Goal: Task Accomplishment & Management: Manage account settings

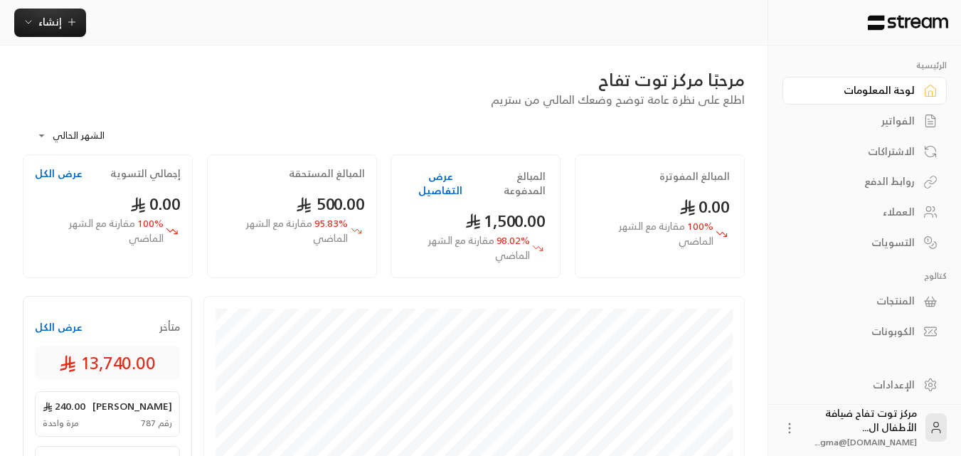
click at [900, 116] on div "الفواتير" at bounding box center [857, 121] width 114 height 14
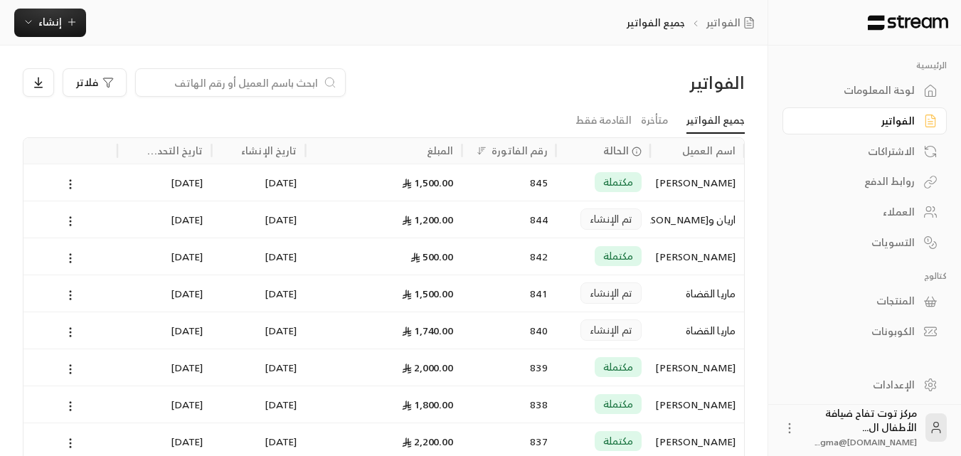
click at [283, 87] on input at bounding box center [231, 83] width 174 height 16
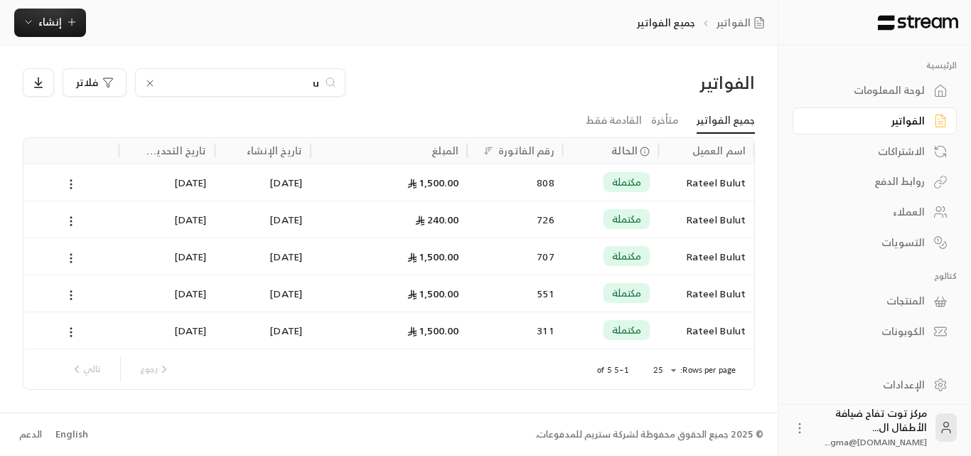
type input "u"
click at [151, 82] on icon at bounding box center [149, 83] width 11 height 11
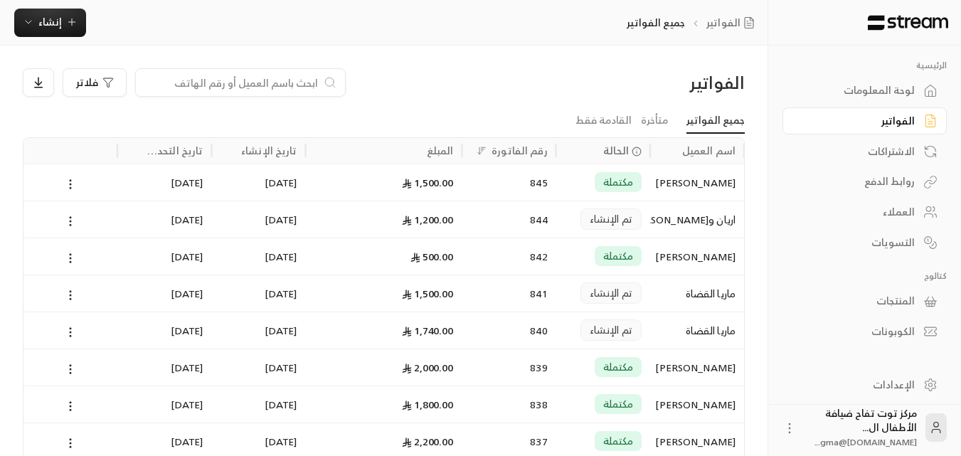
click at [238, 79] on input at bounding box center [231, 83] width 174 height 16
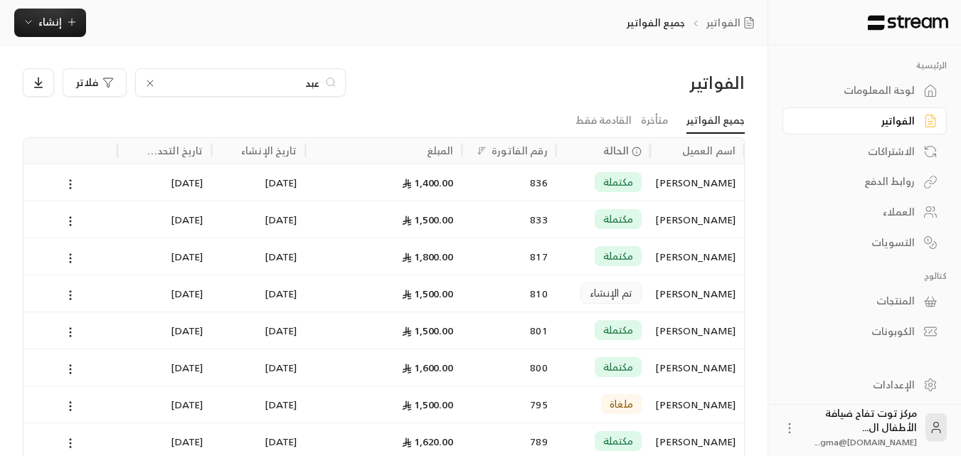
type input "[PERSON_NAME]"
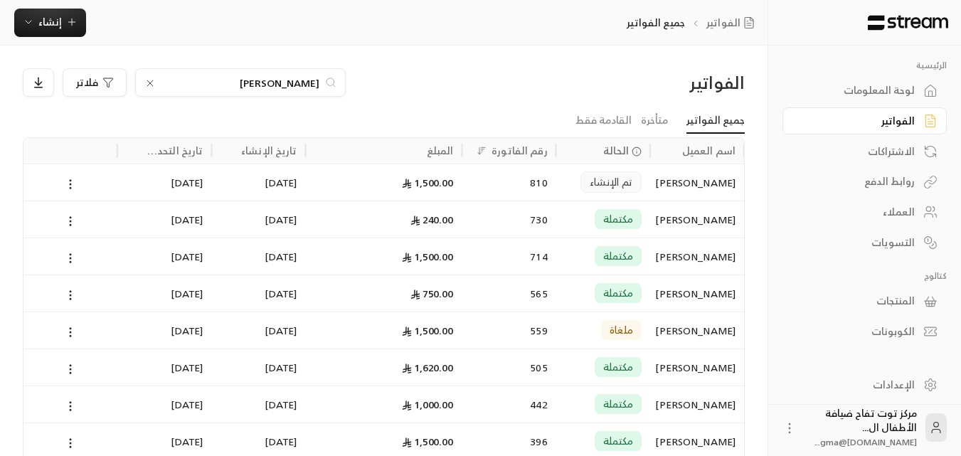
click at [677, 189] on div "[PERSON_NAME]" at bounding box center [697, 182] width 77 height 36
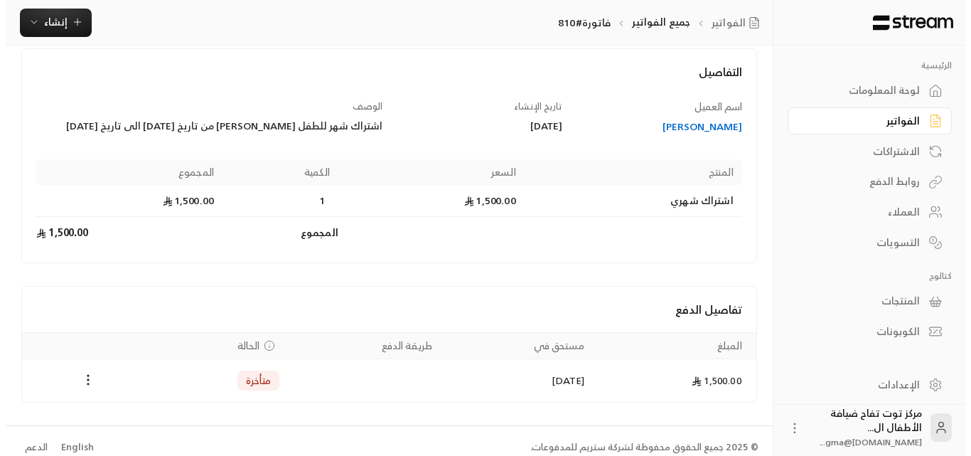
scroll to position [90, 0]
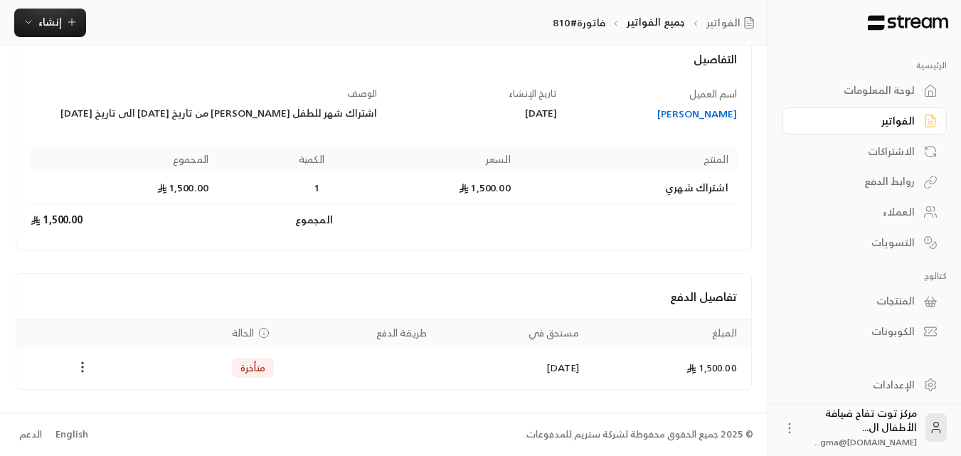
click at [82, 366] on icon "Payments" at bounding box center [82, 367] width 14 height 14
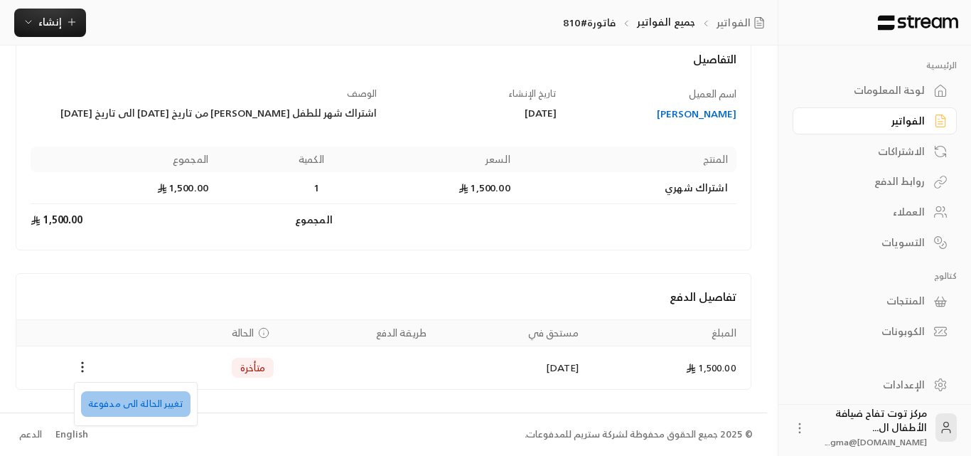
click at [147, 405] on li "تغيير الحالة الى مدفوعة" at bounding box center [136, 404] width 110 height 26
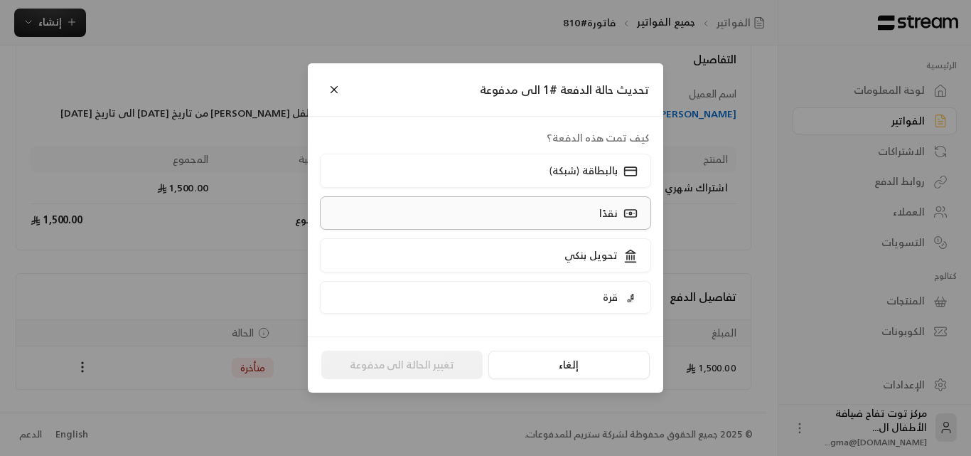
click at [526, 208] on label "نقدًا" at bounding box center [486, 212] width 332 height 33
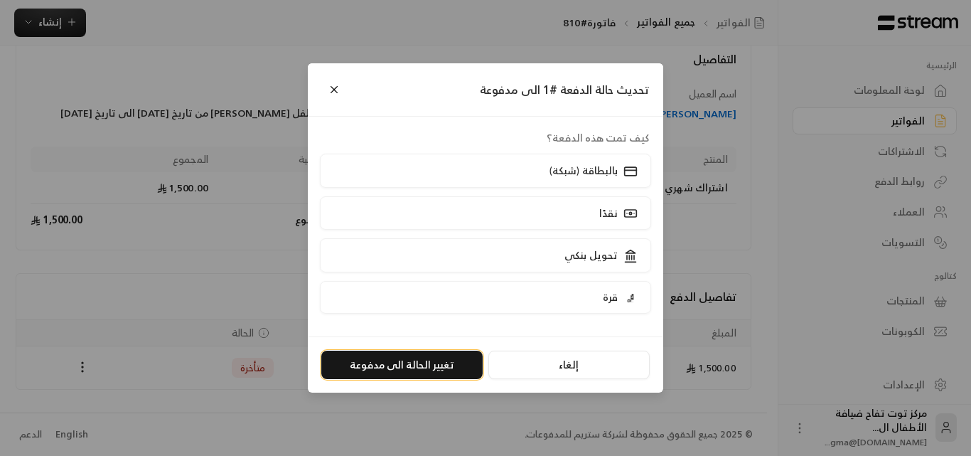
click at [426, 361] on button "تغيير الحالة الى مدفوعة" at bounding box center [401, 365] width 161 height 28
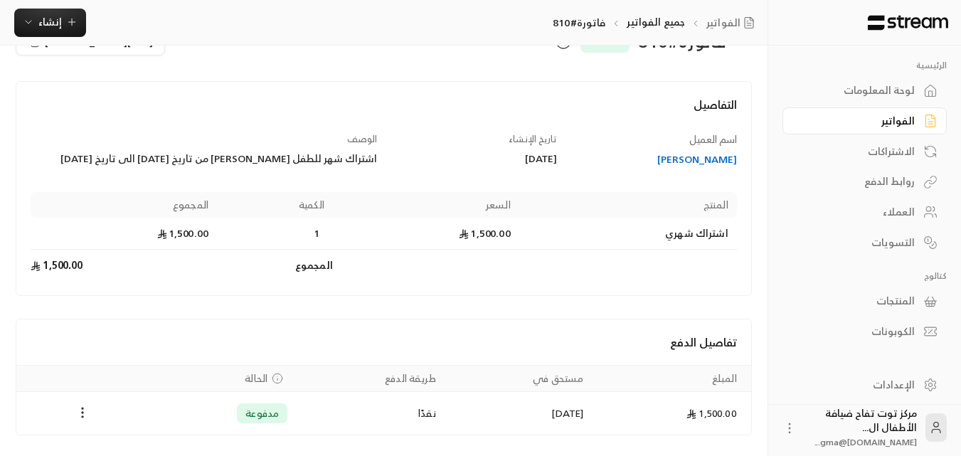
scroll to position [0, 0]
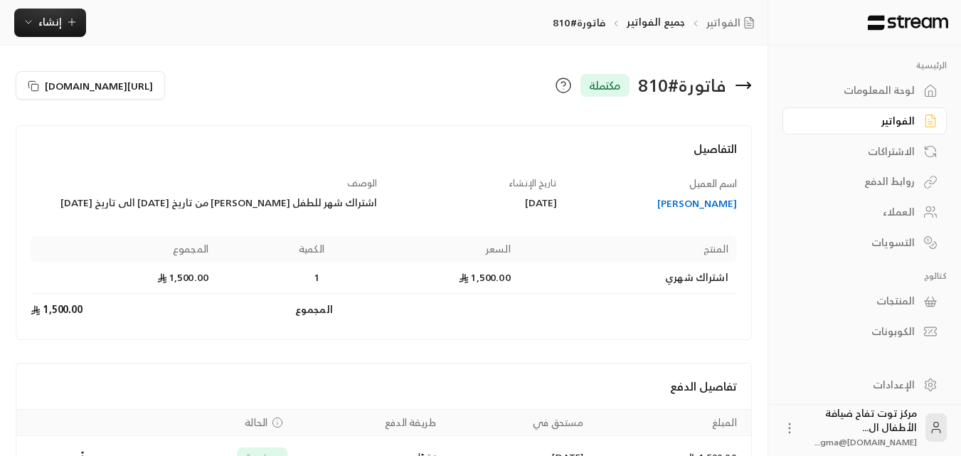
click at [746, 85] on icon at bounding box center [743, 85] width 14 height 0
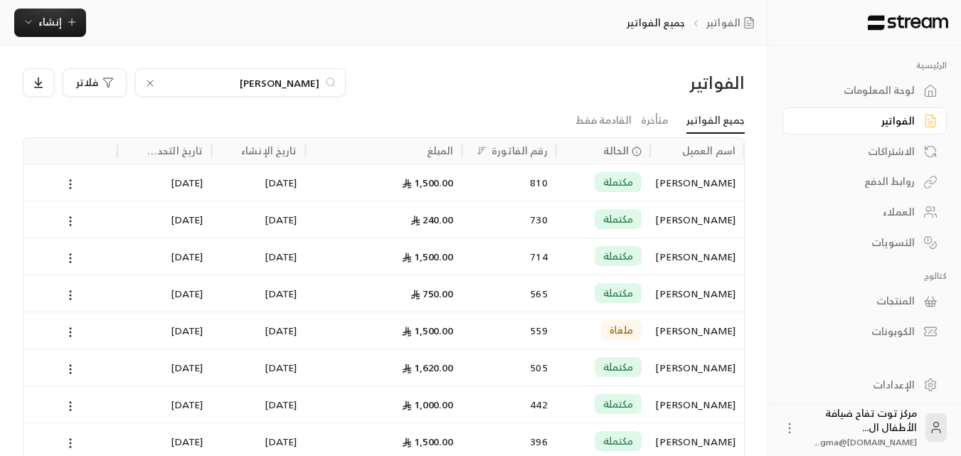
click at [150, 83] on icon at bounding box center [150, 83] width 6 height 6
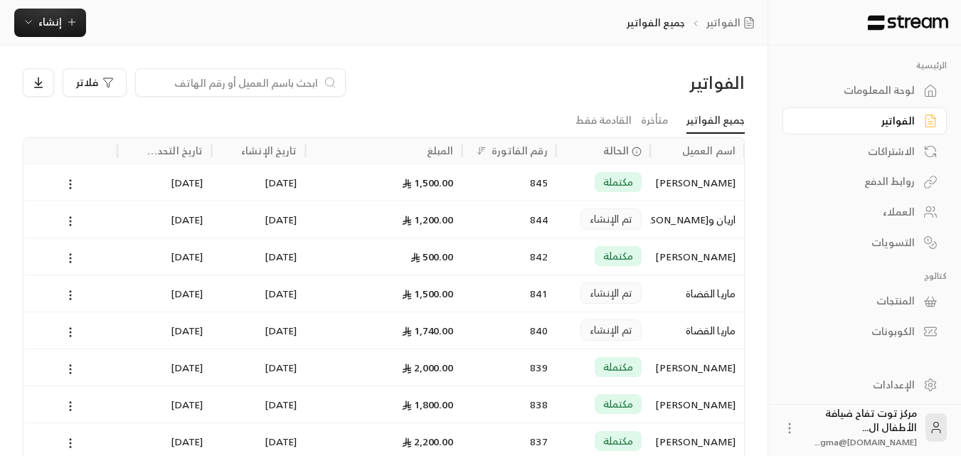
click at [270, 82] on input at bounding box center [231, 83] width 174 height 16
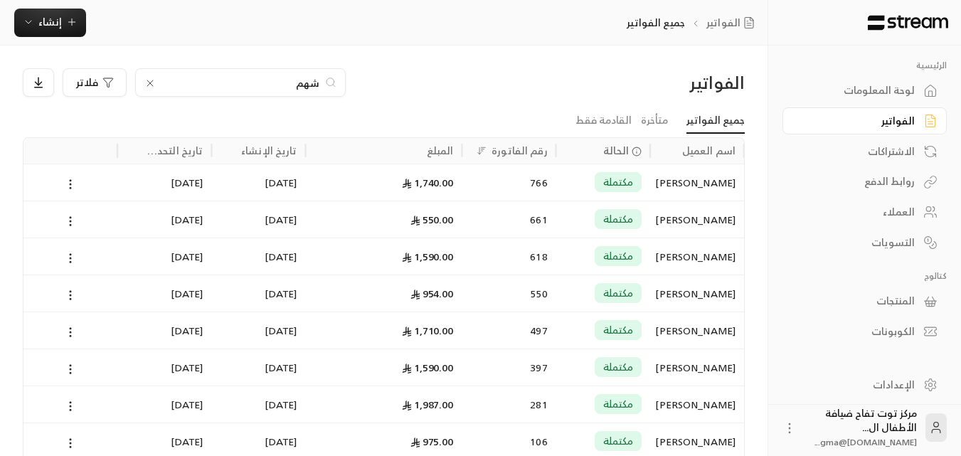
type input "شهم"
click at [716, 181] on div "[PERSON_NAME]" at bounding box center [697, 182] width 77 height 36
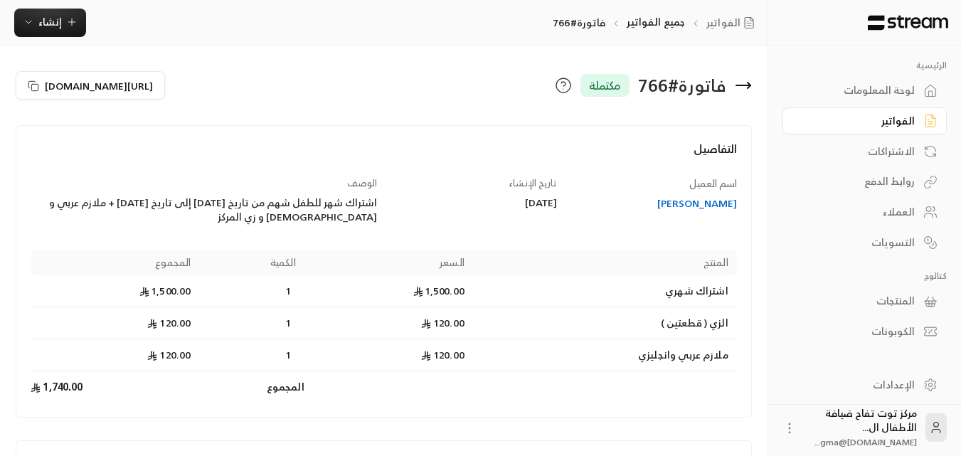
click at [698, 206] on div "[PERSON_NAME]" at bounding box center [653, 203] width 166 height 14
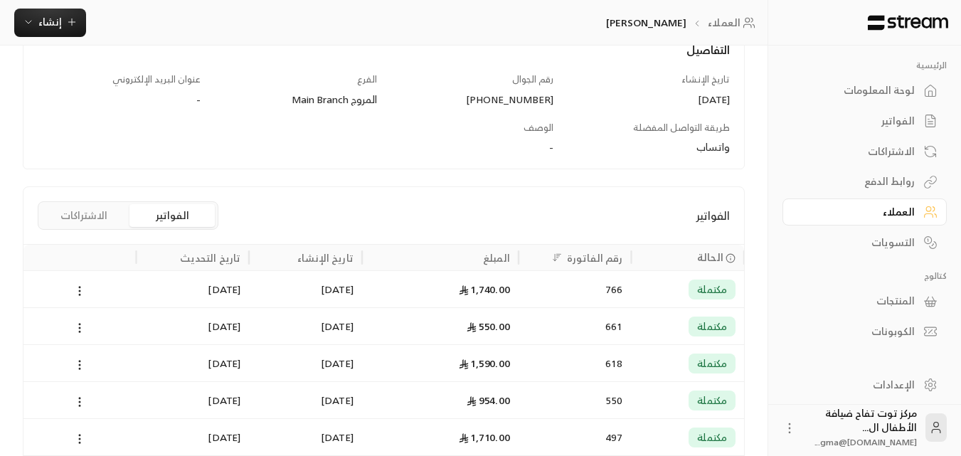
scroll to position [213, 0]
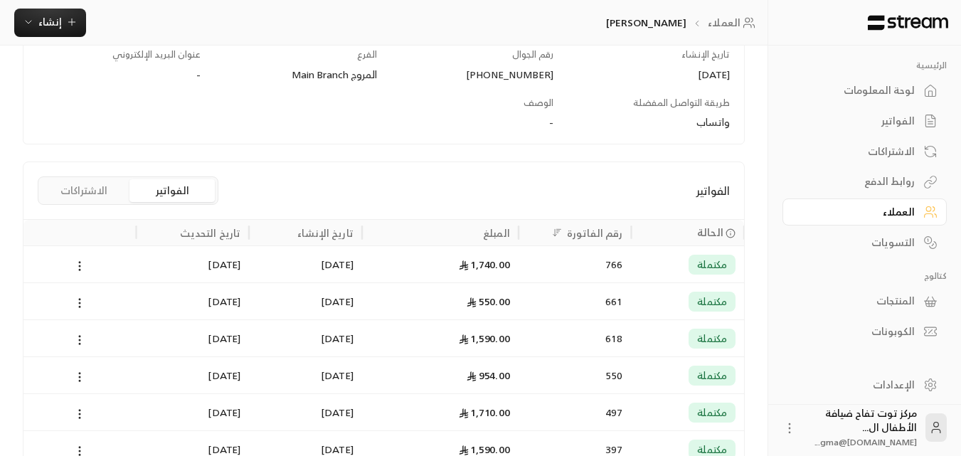
click at [695, 266] on div "مكتملة" at bounding box center [711, 265] width 47 height 20
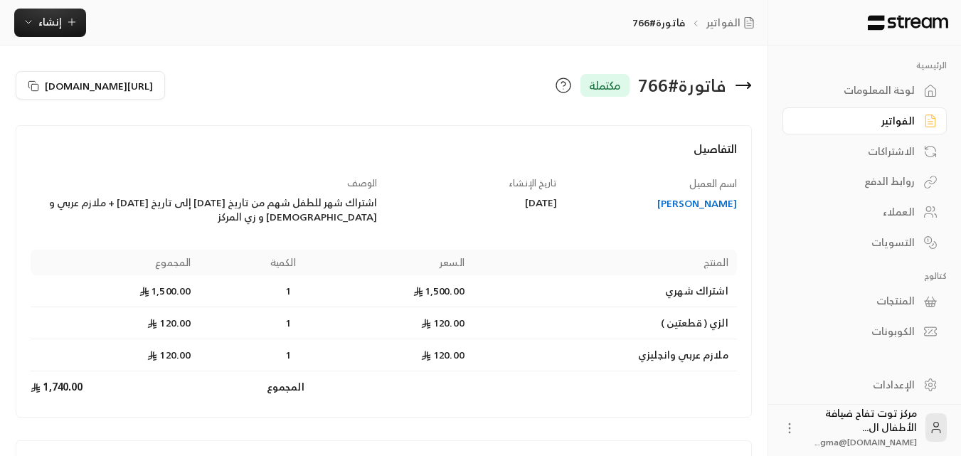
click at [700, 206] on div "[PERSON_NAME]" at bounding box center [653, 203] width 166 height 14
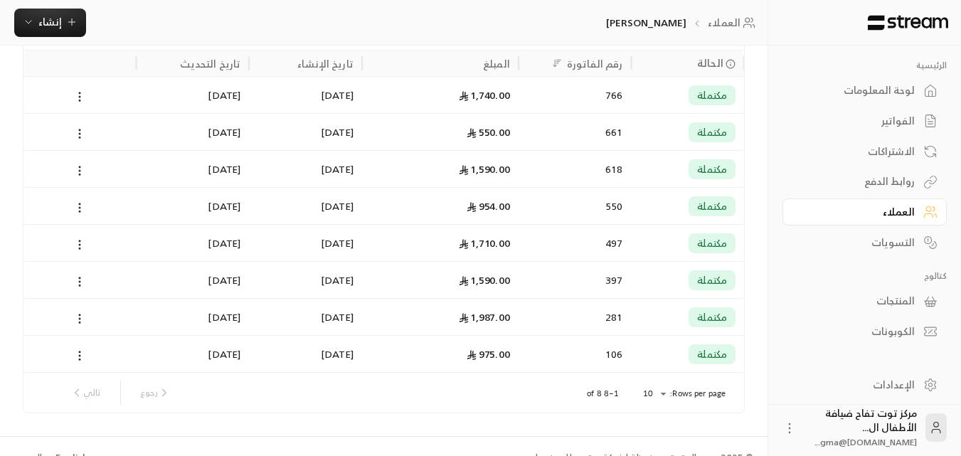
scroll to position [406, 0]
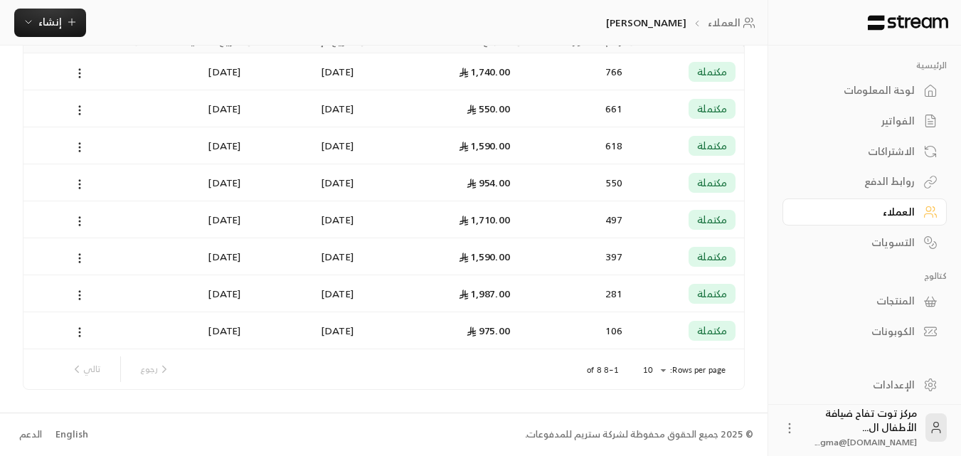
click at [504, 107] on div "550.00" at bounding box center [440, 108] width 139 height 36
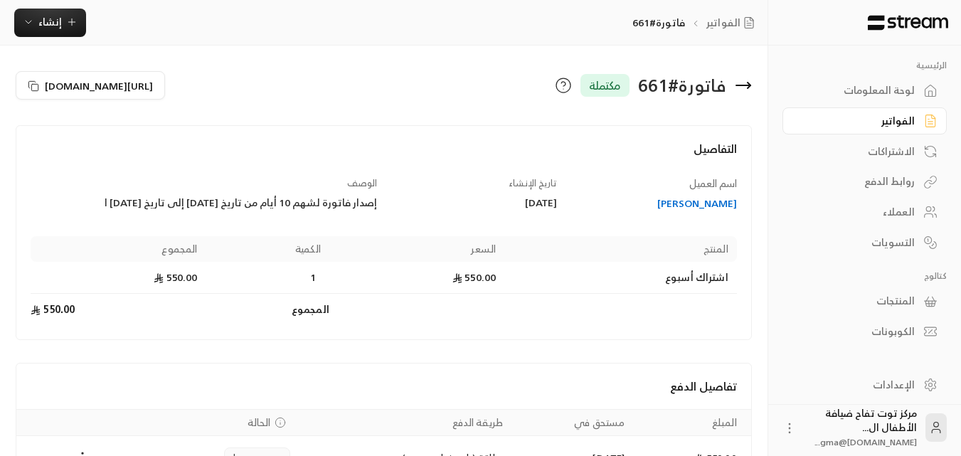
click at [746, 85] on icon at bounding box center [743, 85] width 14 height 0
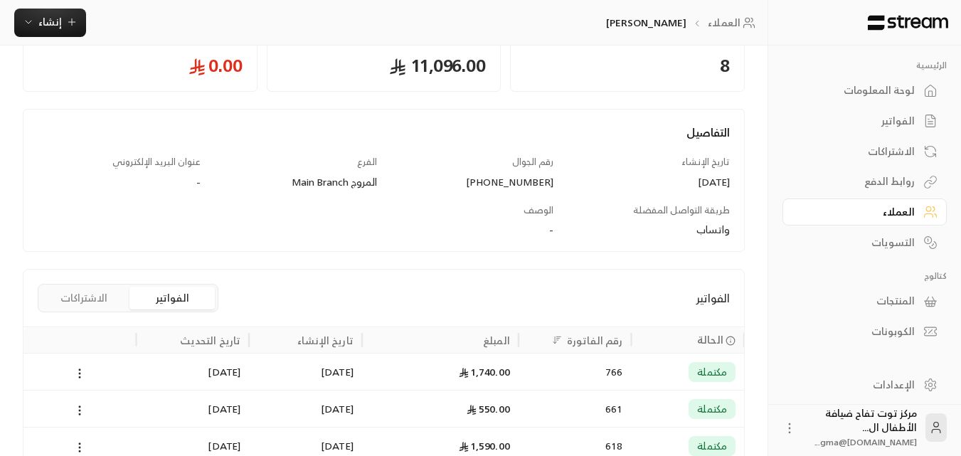
scroll to position [213, 0]
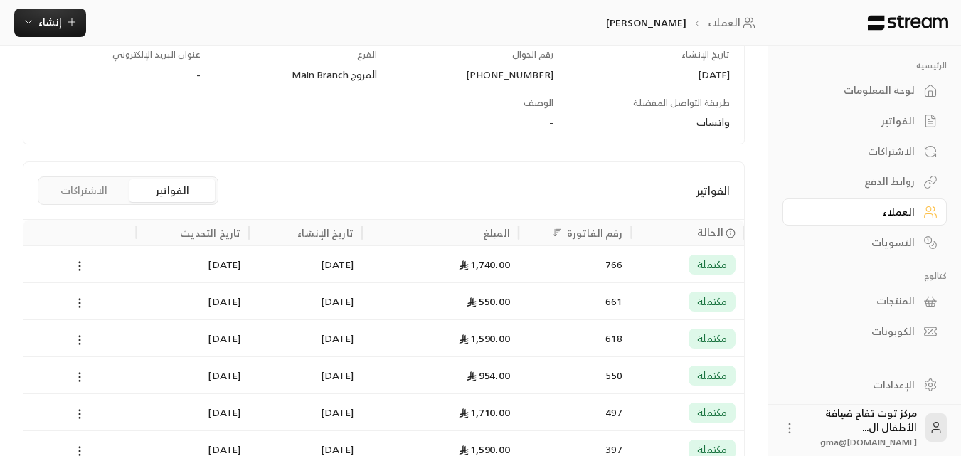
click at [698, 257] on span "مكتملة" at bounding box center [712, 264] width 30 height 14
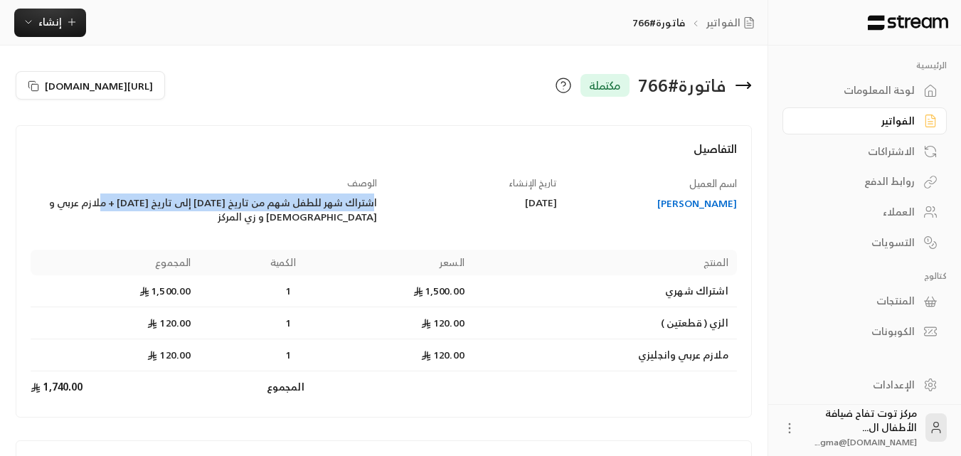
drag, startPoint x: 375, startPoint y: 200, endPoint x: 103, endPoint y: 206, distance: 271.7
click at [103, 206] on div "اشتراك شهر للطفل شهم من تاريخ [DATE] إلى تاريخ [DATE] + ملازم عربي و [DEMOGRAPH…" at bounding box center [204, 210] width 346 height 28
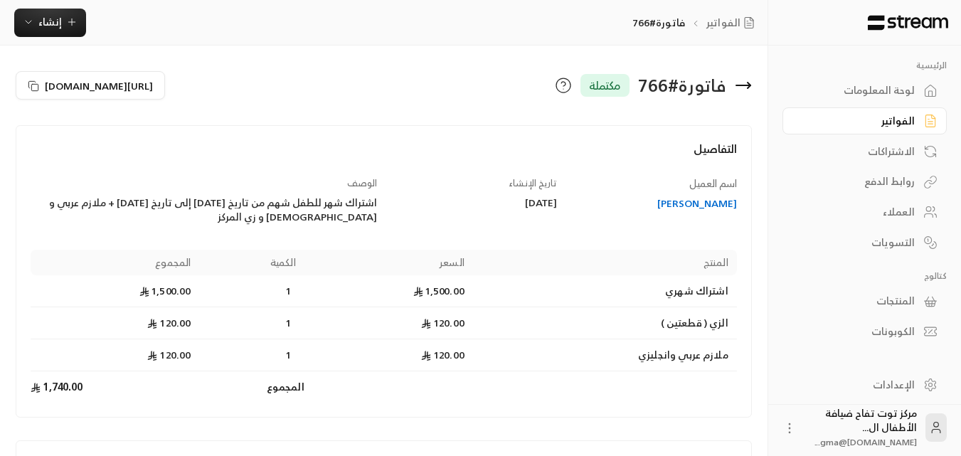
click at [106, 221] on div "اشتراك شهر للطفل شهم من تاريخ [DATE] إلى تاريخ [DATE] + ملازم عربي و [DEMOGRAPH…" at bounding box center [204, 210] width 346 height 28
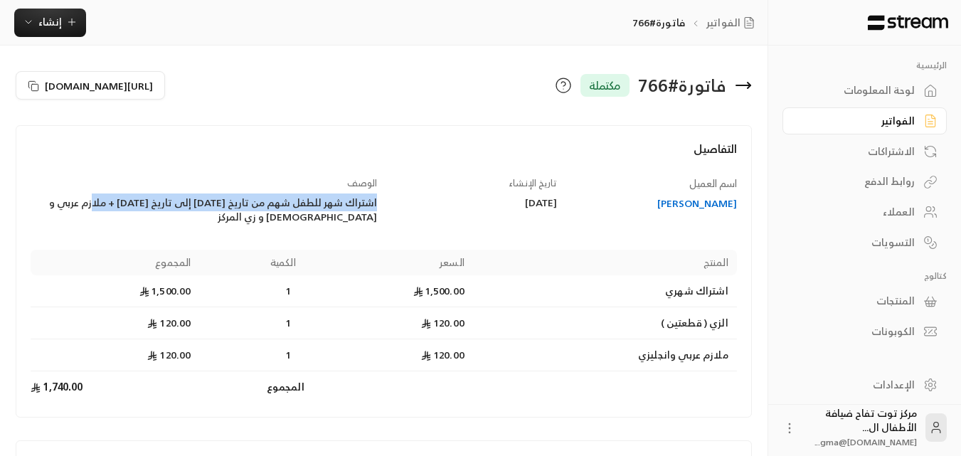
drag, startPoint x: 114, startPoint y: 203, endPoint x: 376, endPoint y: 206, distance: 262.4
click at [376, 206] on div "اشتراك شهر للطفل شهم من تاريخ [DATE] إلى تاريخ [DATE] + ملازم عربي و [DEMOGRAPH…" at bounding box center [204, 210] width 346 height 28
copy div "اشتراك شهر للطفل شهم من تاريخ [DATE] إلى تاريخ [DATE]"
click at [910, 121] on div "الفواتير" at bounding box center [857, 121] width 114 height 14
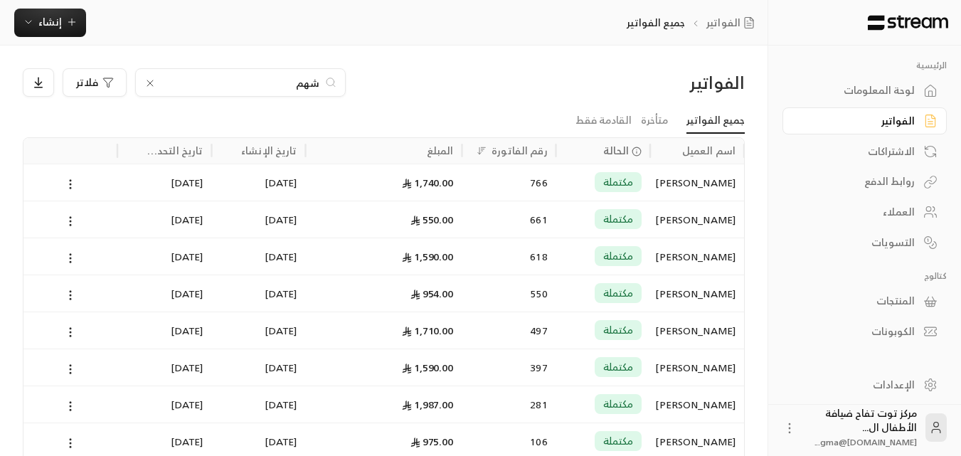
click at [148, 83] on icon at bounding box center [149, 83] width 11 height 11
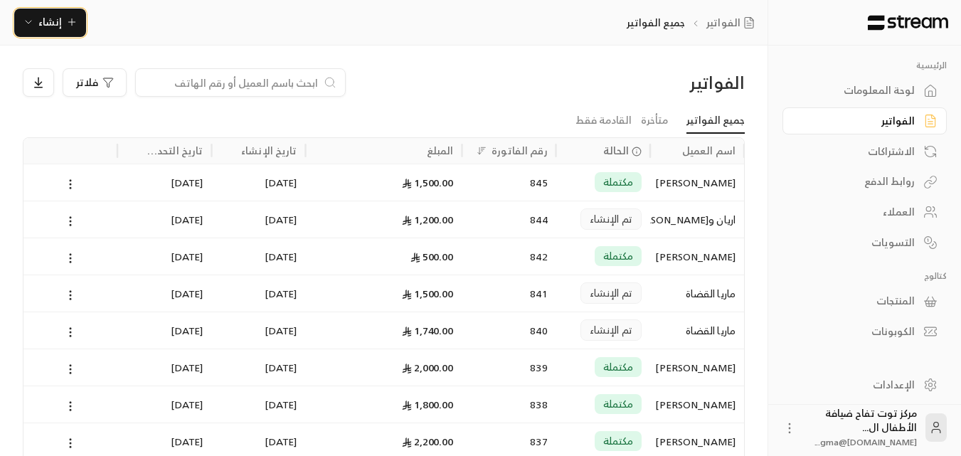
click at [60, 16] on span "إنشاء" at bounding box center [50, 22] width 55 height 18
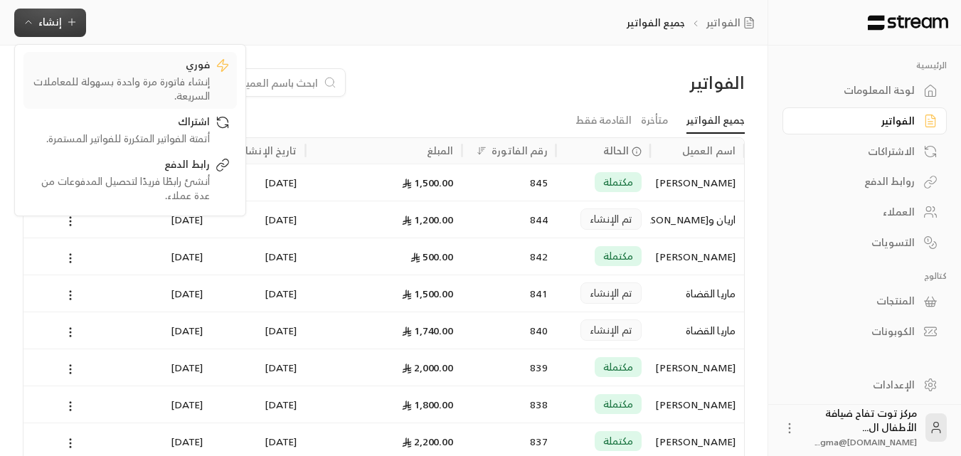
click at [181, 73] on div "فوري" at bounding box center [120, 66] width 179 height 17
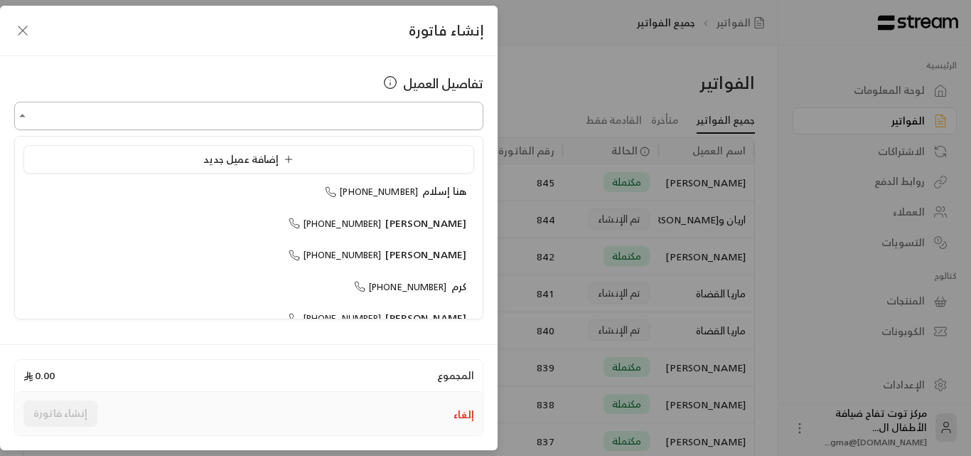
click at [316, 116] on input "اختر العميل" at bounding box center [248, 116] width 469 height 25
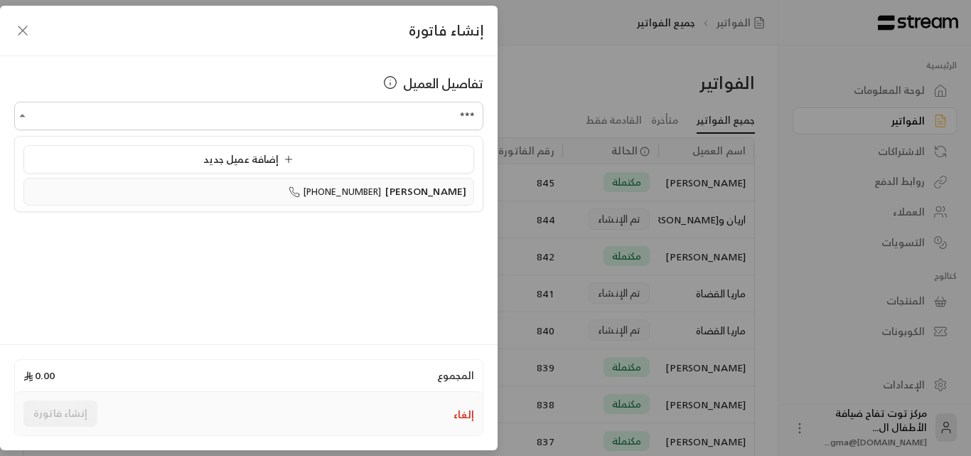
click at [428, 196] on span "[PERSON_NAME]" at bounding box center [425, 191] width 81 height 18
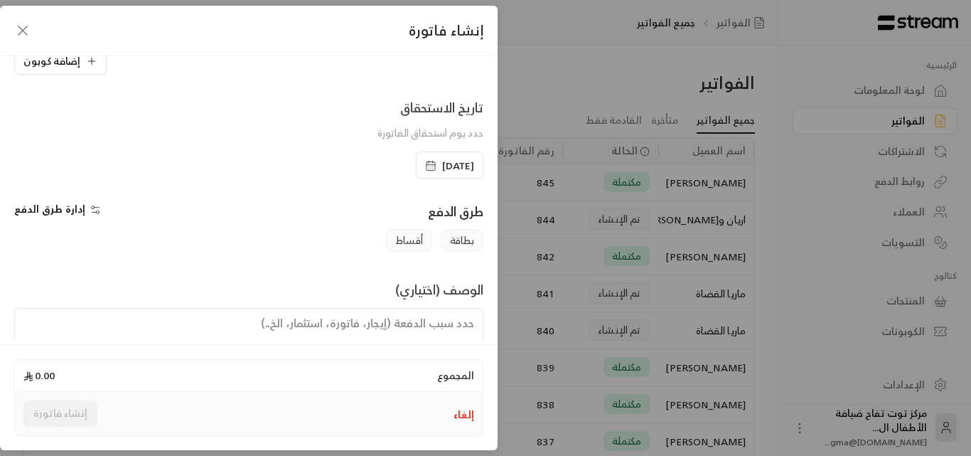
scroll to position [213, 0]
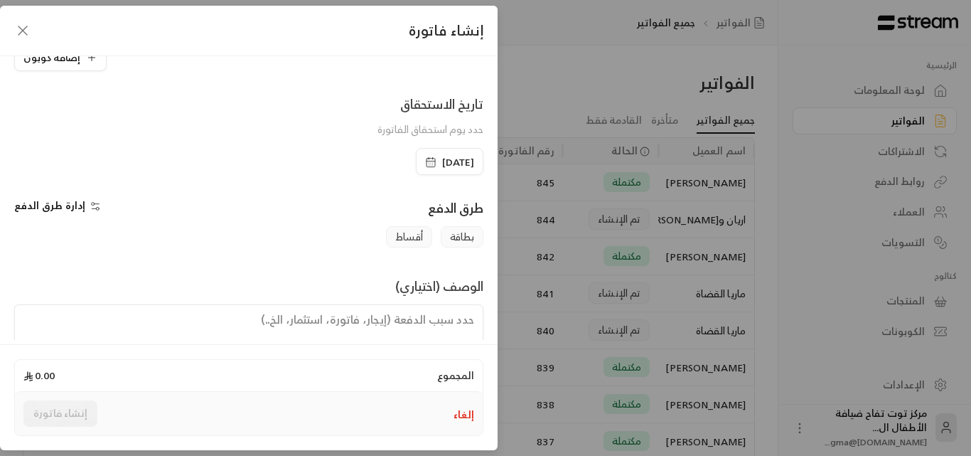
type input "**********"
click at [23, 25] on icon "button" at bounding box center [22, 30] width 17 height 17
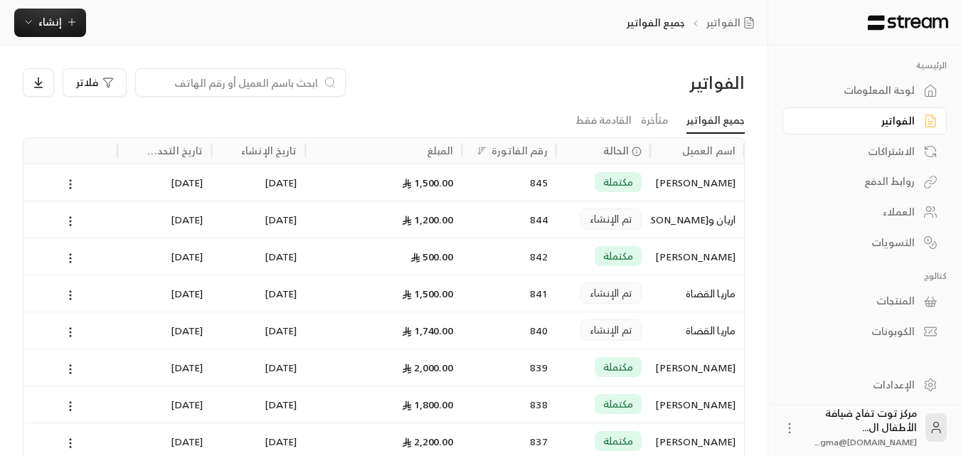
click at [206, 88] on input at bounding box center [231, 83] width 174 height 16
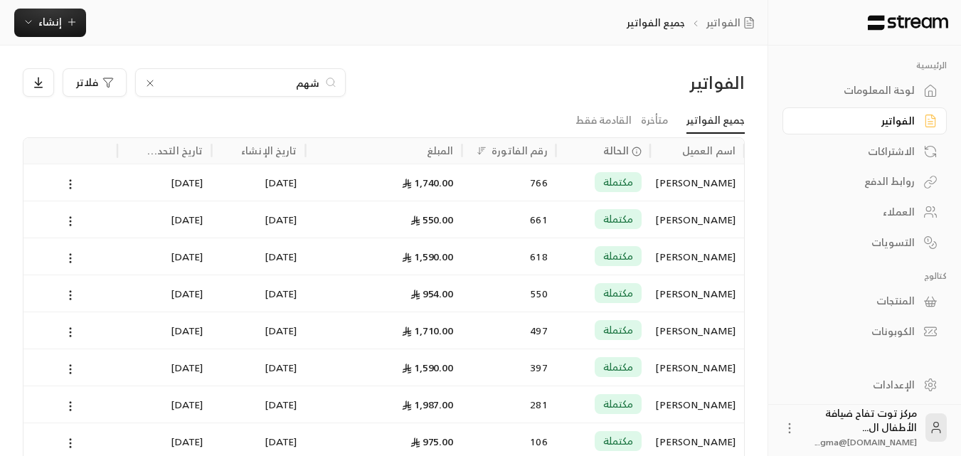
type input "شهم"
click at [153, 82] on icon at bounding box center [149, 83] width 11 height 11
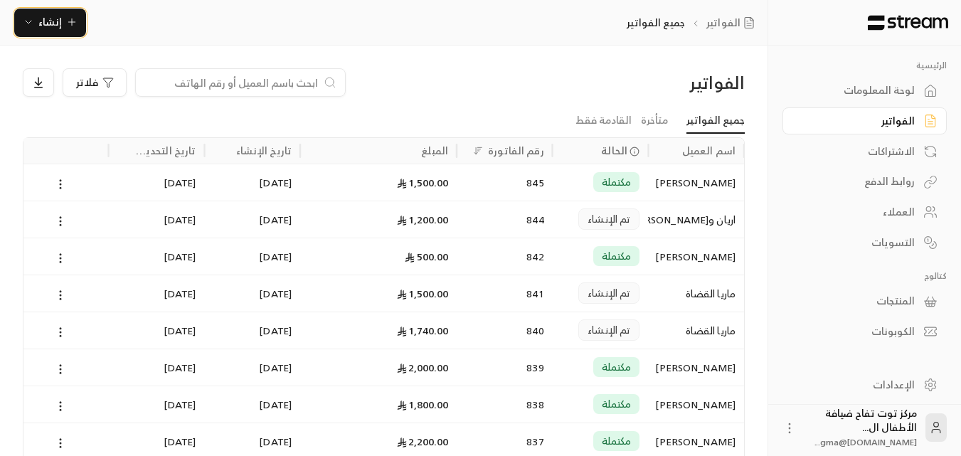
click at [43, 23] on span "إنشاء" at bounding box center [49, 22] width 23 height 18
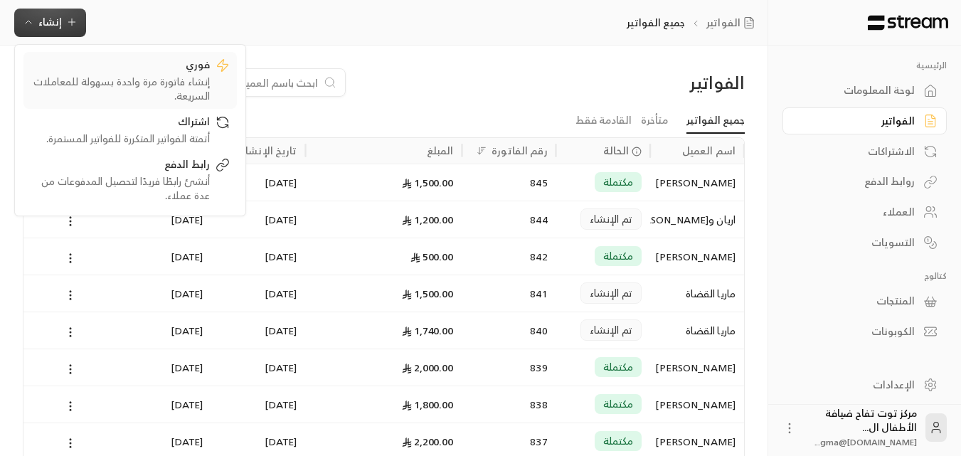
click at [142, 63] on div "فوري" at bounding box center [120, 66] width 179 height 17
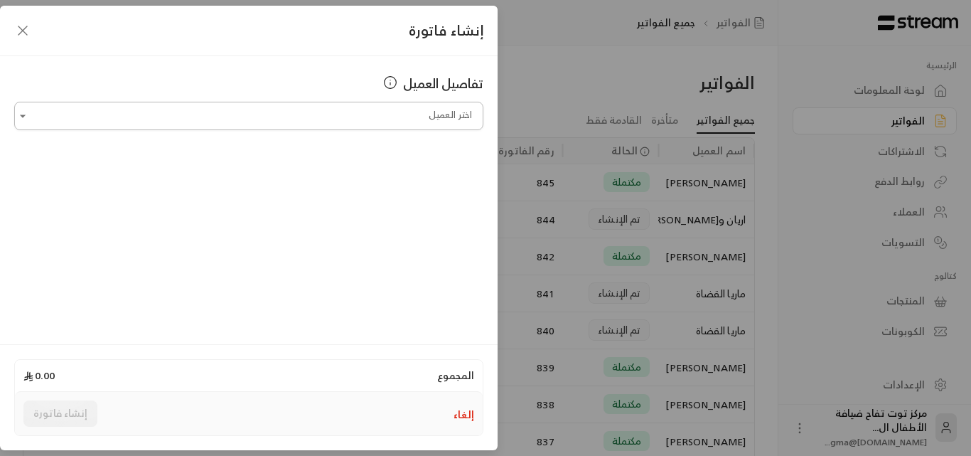
click at [246, 123] on input "اختر العميل" at bounding box center [248, 116] width 469 height 25
click at [382, 188] on span "[PHONE_NUMBER]" at bounding box center [335, 191] width 93 height 16
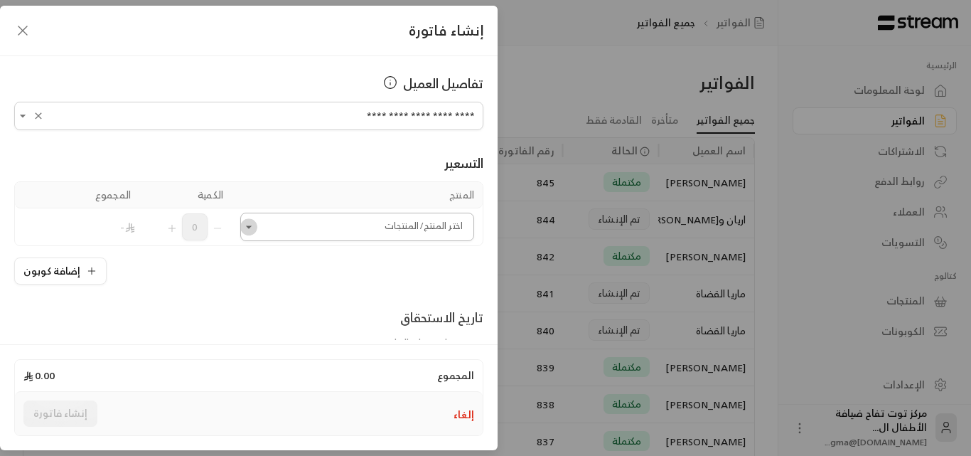
click at [256, 229] on icon "Open" at bounding box center [249, 227] width 14 height 14
type input "**********"
click at [439, 278] on span "1590" at bounding box center [446, 276] width 23 height 18
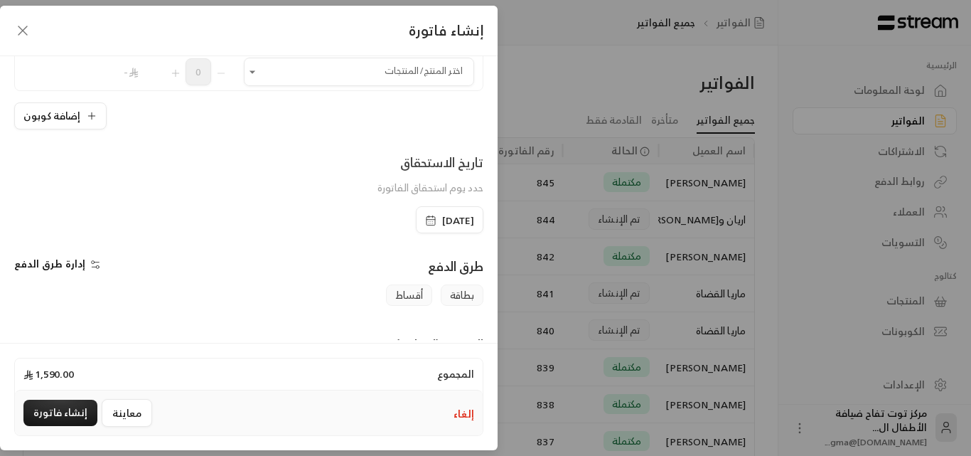
scroll to position [213, 0]
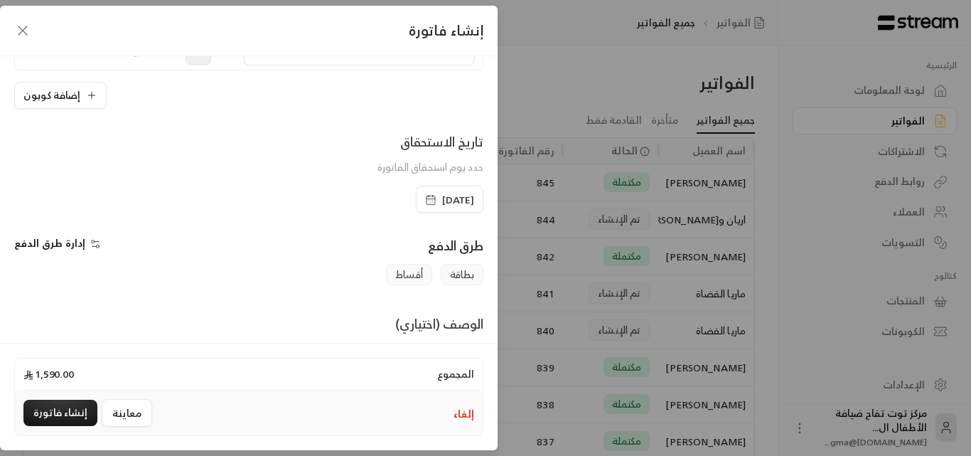
click at [442, 199] on span "[DATE]" at bounding box center [458, 200] width 32 height 14
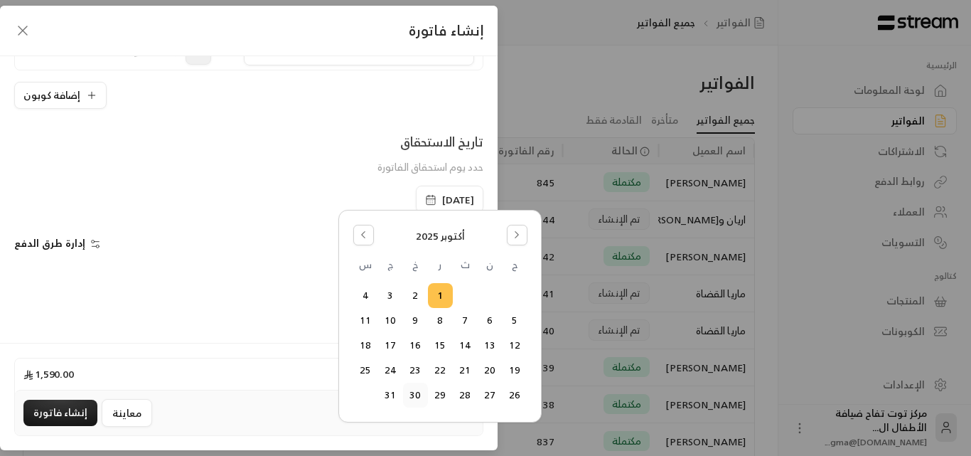
click at [420, 395] on button "30" at bounding box center [415, 394] width 23 height 23
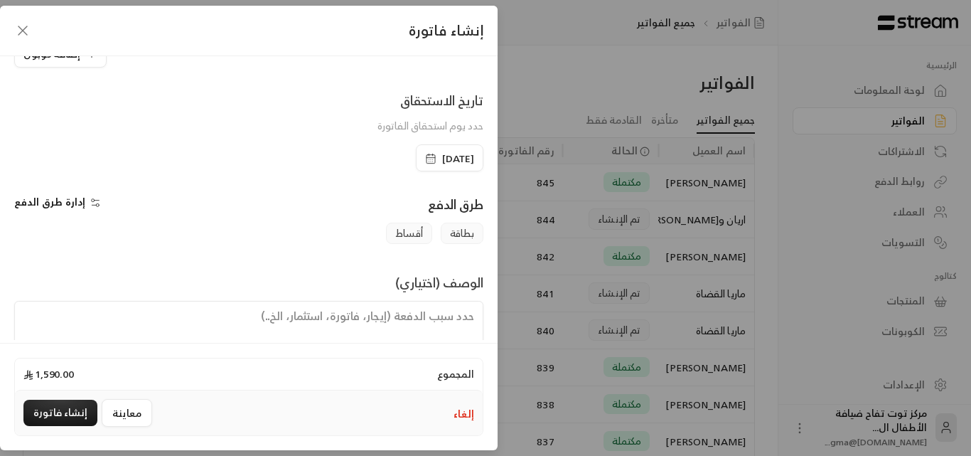
scroll to position [297, 0]
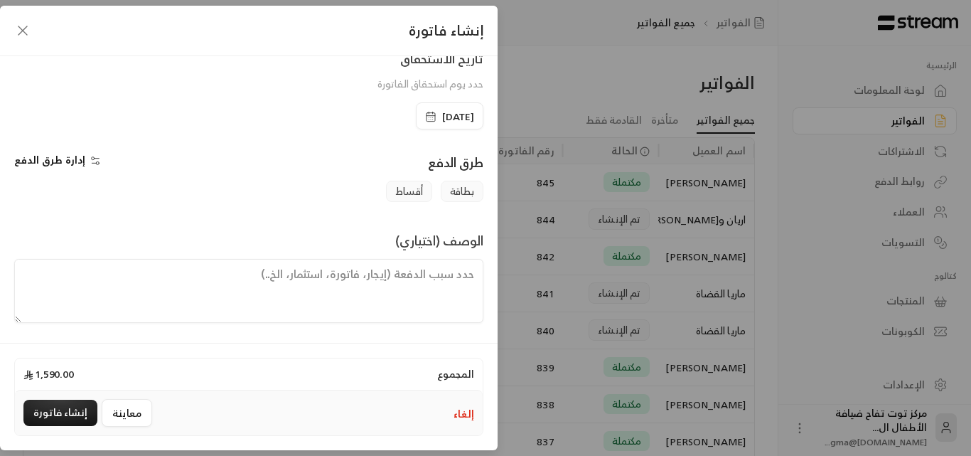
click at [412, 274] on textarea at bounding box center [248, 291] width 469 height 64
paste textarea "اشتراك شهر للطفل شهم من تاريخ [DATE] إلى تاريخ [DATE]"
drag, startPoint x: 295, startPoint y: 273, endPoint x: 307, endPoint y: 273, distance: 11.4
click at [307, 273] on textarea "اشتراك شهر للطفل شهم من تاريخ [DATE] إلى تاريخ [DATE]" at bounding box center [248, 291] width 469 height 64
click at [288, 279] on textarea "اشتراك شهر للطفل شهم من تاريخ [DATE] إلى تاريخ [DATE]" at bounding box center [248, 291] width 469 height 64
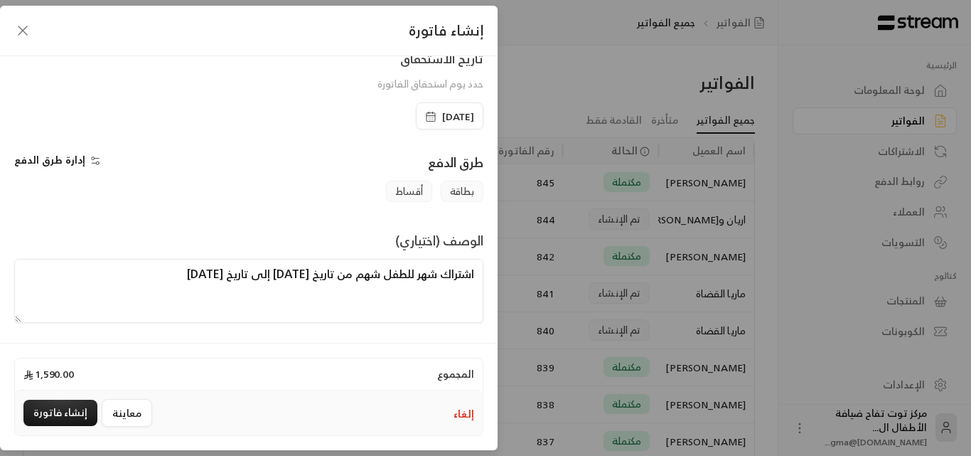
click at [184, 270] on textarea "اشتراك شهر للطفل شهم من تاريخ [DATE] إلى تاريخ [DATE]" at bounding box center [248, 291] width 469 height 64
click at [129, 271] on textarea "اشتراك شهر للطفل شهم من تاريخ [DATE] إلى تاريخ [DATE]" at bounding box center [248, 291] width 469 height 64
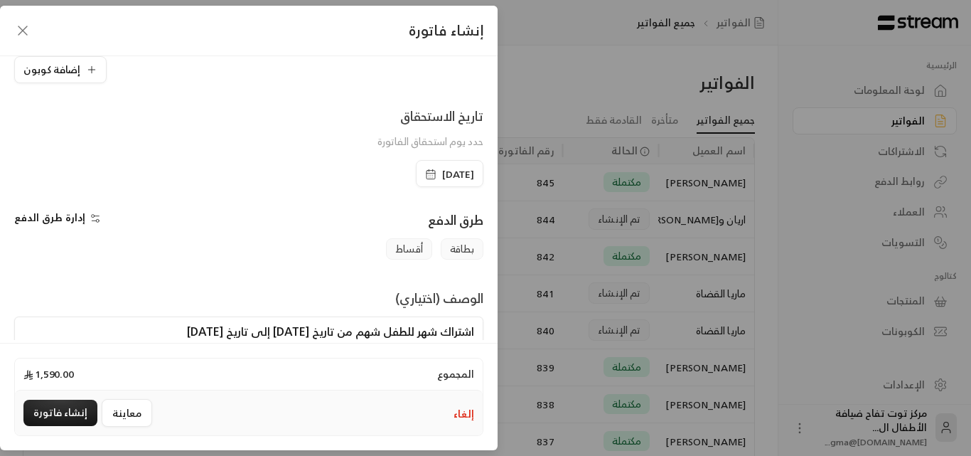
scroll to position [284, 0]
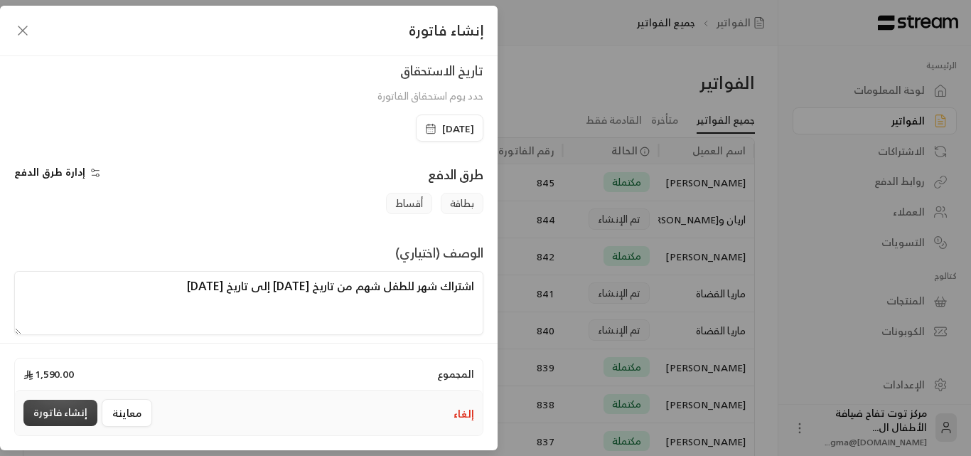
type textarea "اشتراك شهر للطفل شهم من تاريخ [DATE] إلى تاريخ [DATE]"
click at [87, 412] on button "إنشاء فاتورة" at bounding box center [60, 413] width 74 height 26
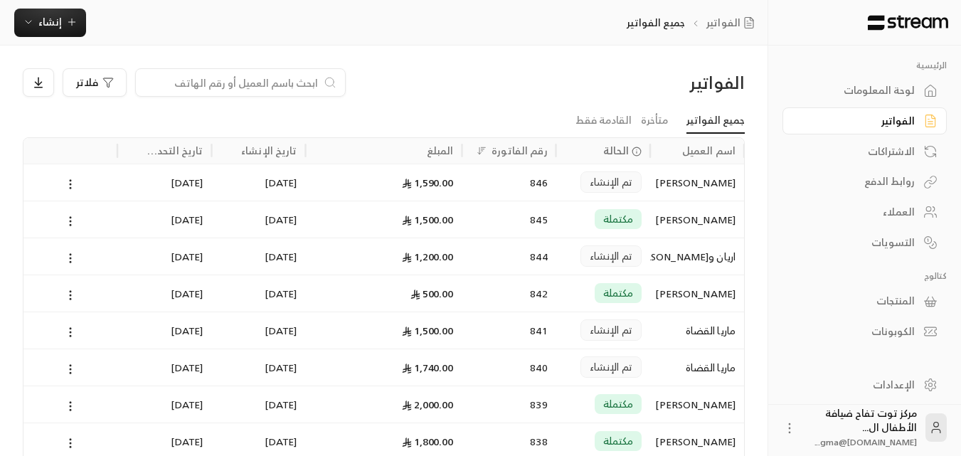
click at [289, 181] on div "[DATE]" at bounding box center [258, 182] width 77 height 36
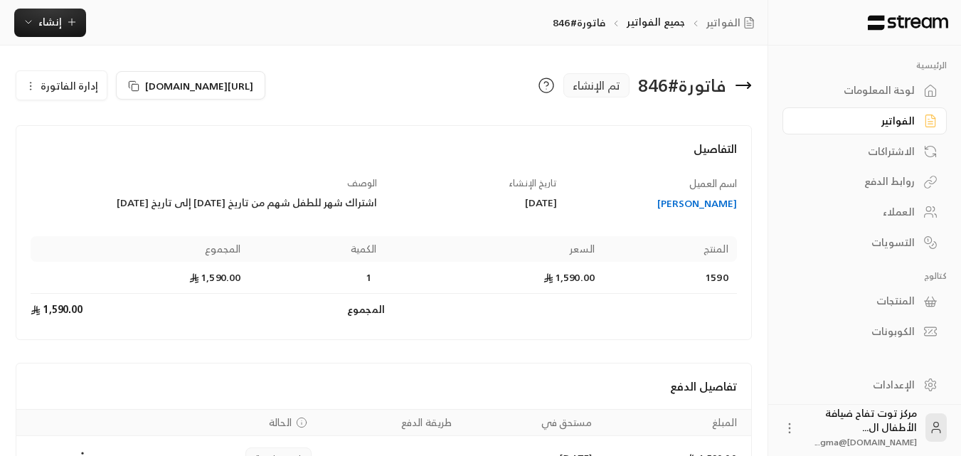
click at [30, 87] on icon "button" at bounding box center [30, 85] width 11 height 11
click at [91, 129] on span "تعديل" at bounding box center [93, 126] width 26 height 11
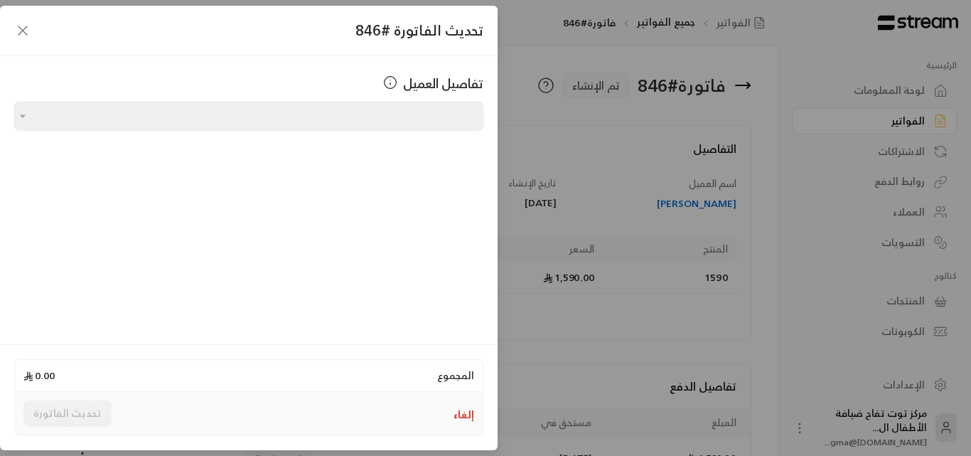
click at [452, 381] on span "المجموع" at bounding box center [455, 375] width 37 height 14
click at [18, 31] on icon "button" at bounding box center [22, 30] width 17 height 17
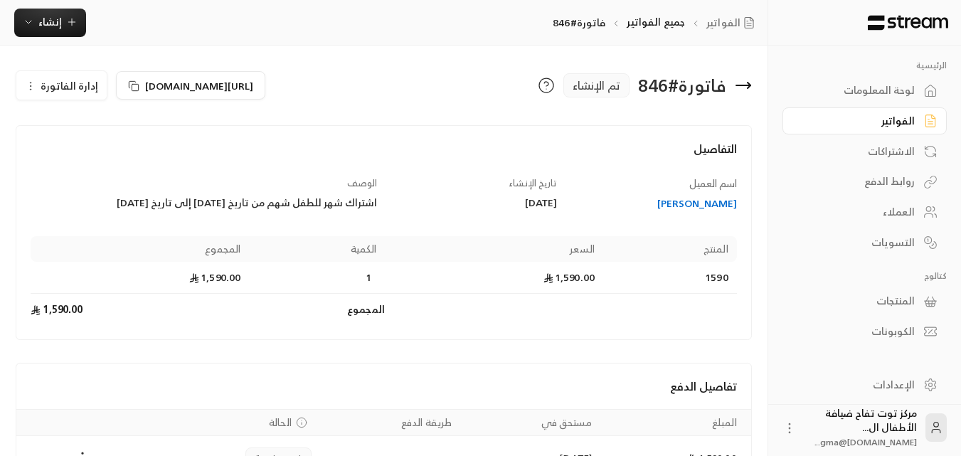
click at [28, 86] on icon "button" at bounding box center [30, 85] width 11 height 11
click at [110, 151] on link "إلغاء" at bounding box center [70, 153] width 88 height 26
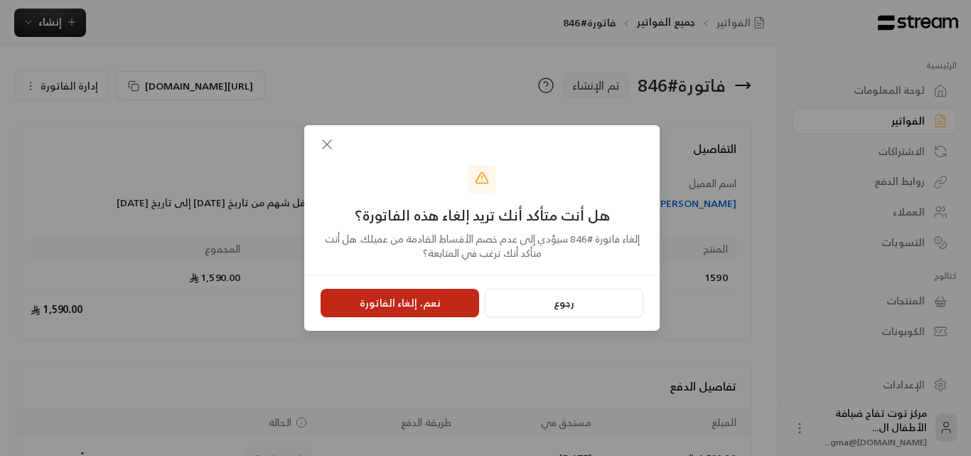
click at [420, 296] on button "نعم، إلغاء الفاتورة" at bounding box center [400, 303] width 159 height 28
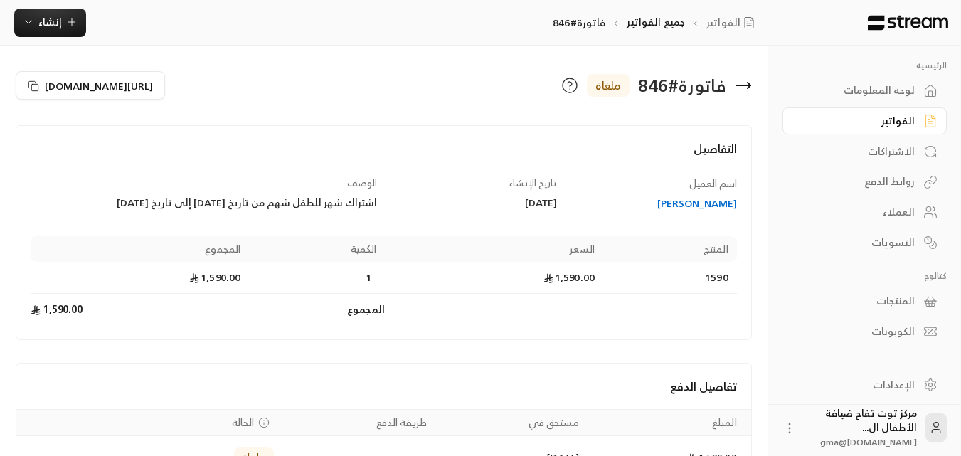
drag, startPoint x: 85, startPoint y: 201, endPoint x: 380, endPoint y: 212, distance: 296.0
click at [380, 212] on div "اسم العميل [PERSON_NAME] تاريخ الإنشاء [DATE] الوصف اشتراك شهر للطفل شهم من تار…" at bounding box center [384, 250] width 720 height 149
copy div "اشتراك شهر للطفل شهم من تاريخ [DATE] إلى تاريخ [DATE]"
click at [77, 31] on button "إنشاء" at bounding box center [50, 23] width 72 height 28
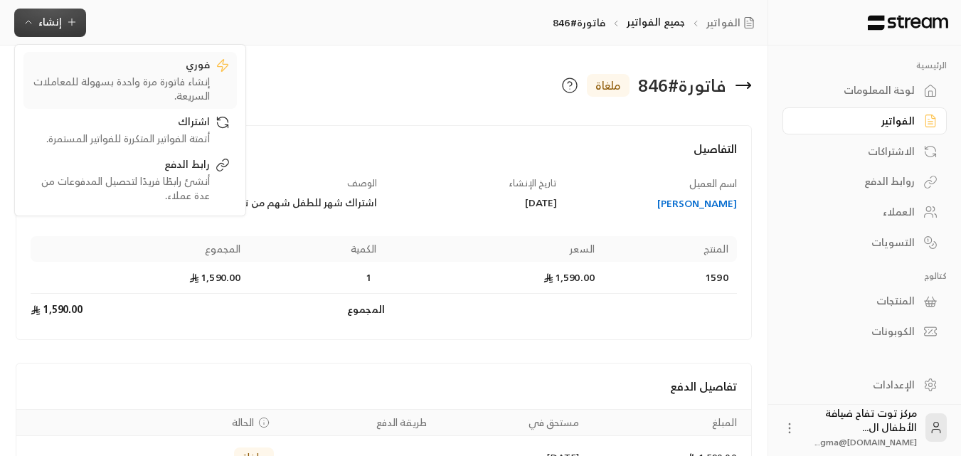
click at [139, 76] on div "إنشاء فاتورة مرة واحدة بسهولة للمعاملات السريعة." at bounding box center [120, 89] width 179 height 28
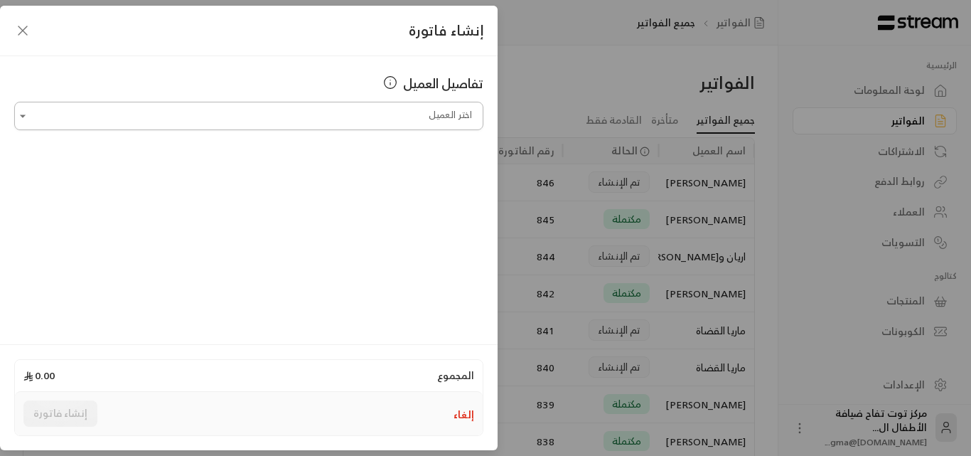
click at [249, 123] on input "اختر العميل" at bounding box center [248, 116] width 469 height 25
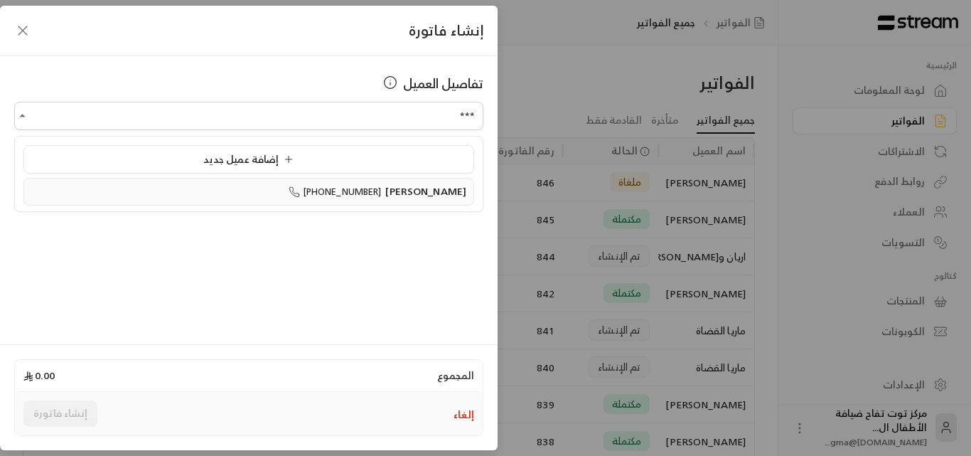
click at [427, 186] on span "[PERSON_NAME]" at bounding box center [425, 191] width 81 height 18
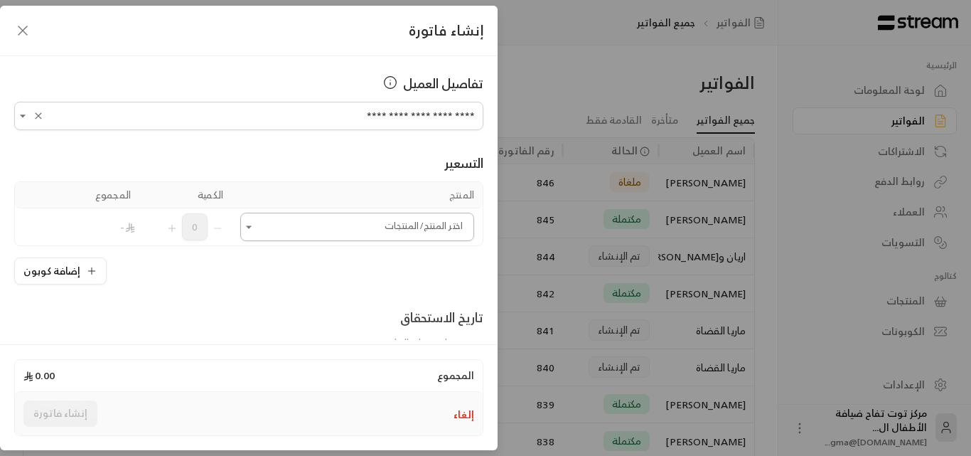
type input "**********"
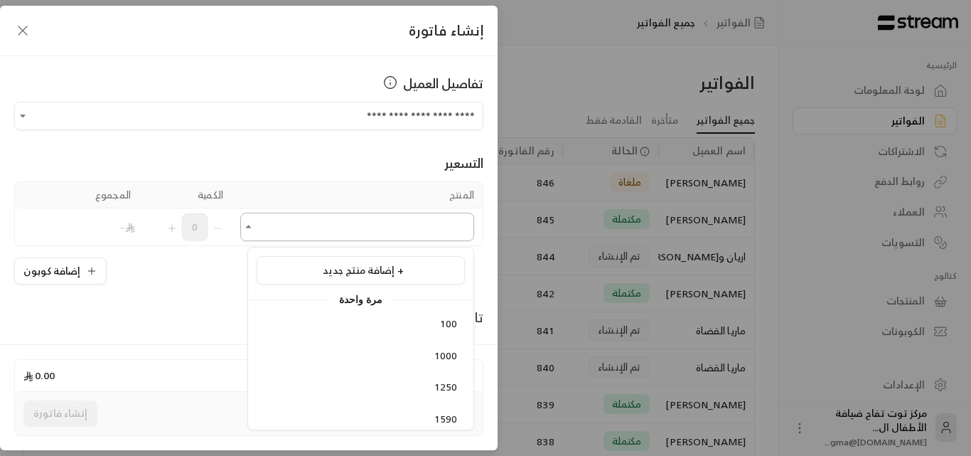
click at [410, 233] on input "اختر العميل" at bounding box center [357, 227] width 234 height 25
click at [444, 341] on span "1590" at bounding box center [446, 348] width 23 height 18
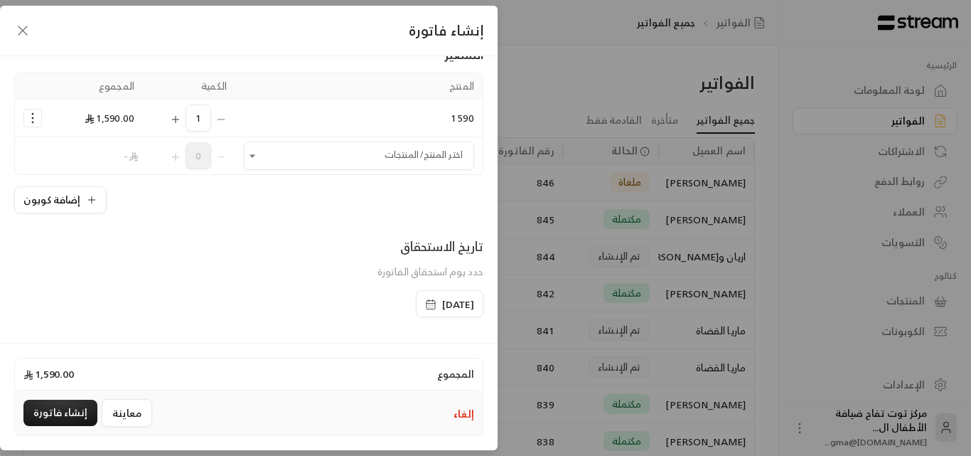
scroll to position [142, 0]
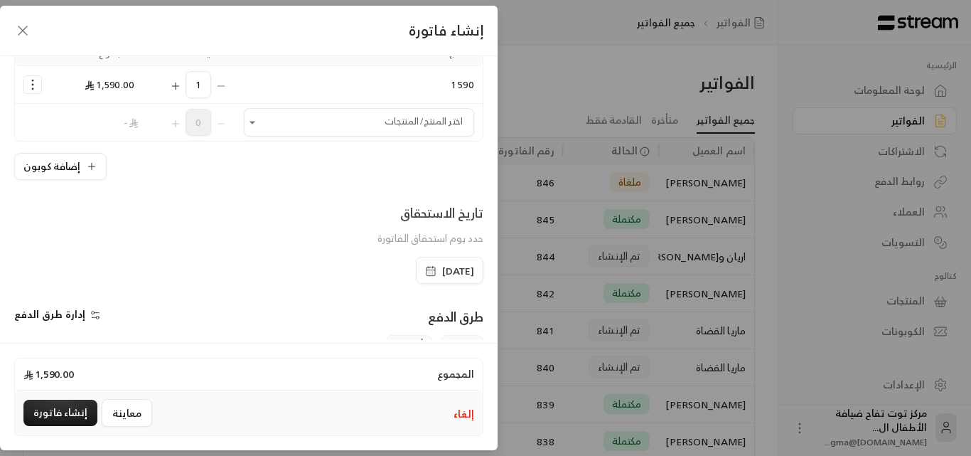
click at [442, 270] on span "[DATE]" at bounding box center [458, 271] width 32 height 14
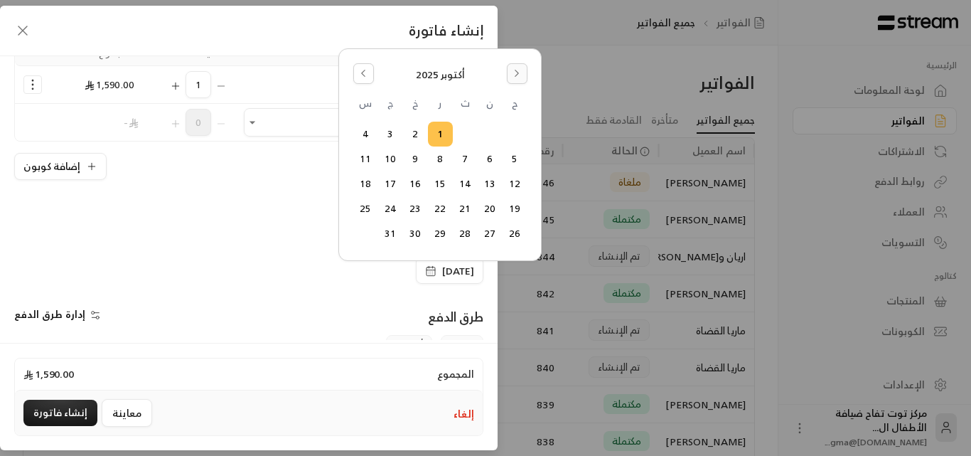
click at [515, 78] on icon "Go to the Next Month" at bounding box center [517, 73] width 10 height 10
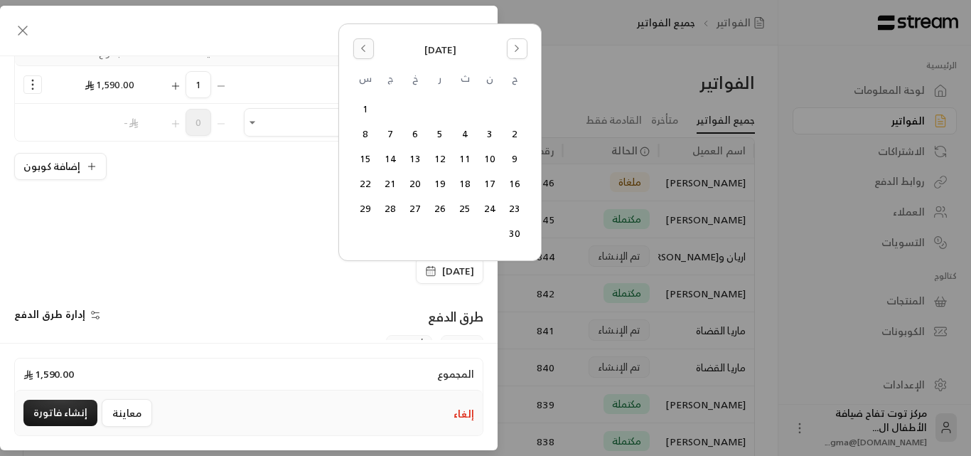
click at [358, 50] on button "Go to the Previous Month" at bounding box center [363, 48] width 21 height 21
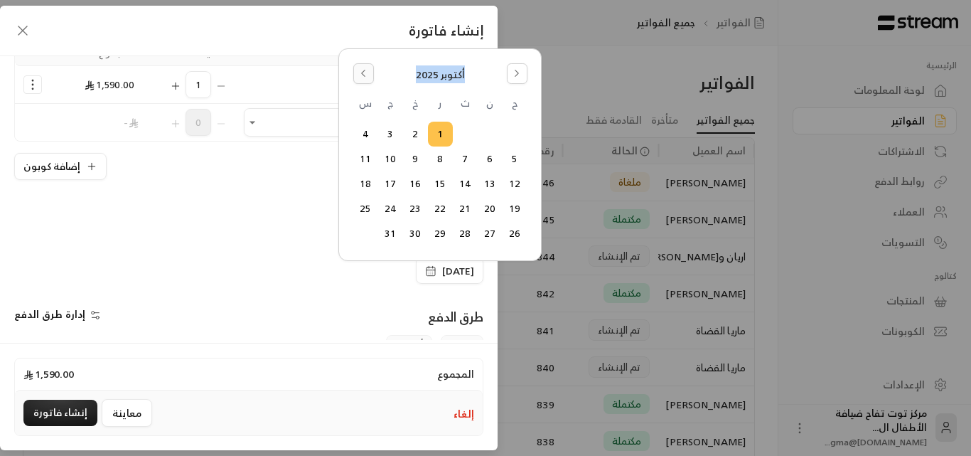
click at [358, 50] on div "[DATE] ح ن ث ر خ ج س 1 2 3 4 5 6 7 8 9 10 11 12 13 14 15 16 17 18 19 20 21 22 2…" at bounding box center [440, 154] width 203 height 213
click at [368, 74] on button "Go to the Previous Month" at bounding box center [363, 73] width 21 height 21
click at [465, 231] on button "30" at bounding box center [465, 233] width 23 height 23
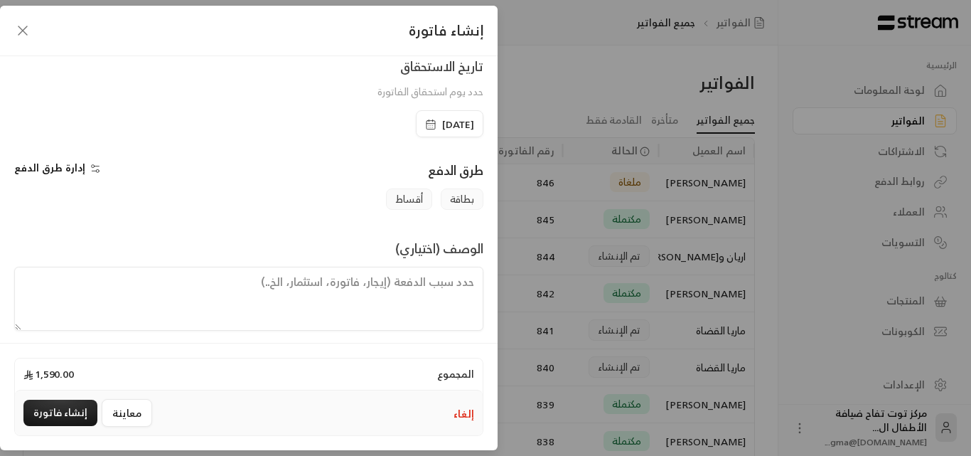
scroll to position [297, 0]
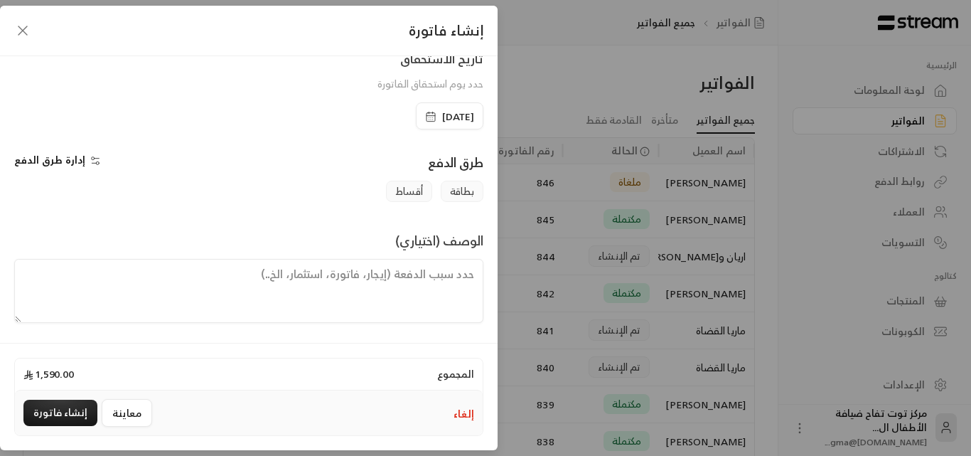
click at [428, 292] on textarea at bounding box center [248, 291] width 469 height 64
paste textarea "اشتراك شهر للطفل شهم من تاريخ [DATE] إلى تاريخ [DATE]"
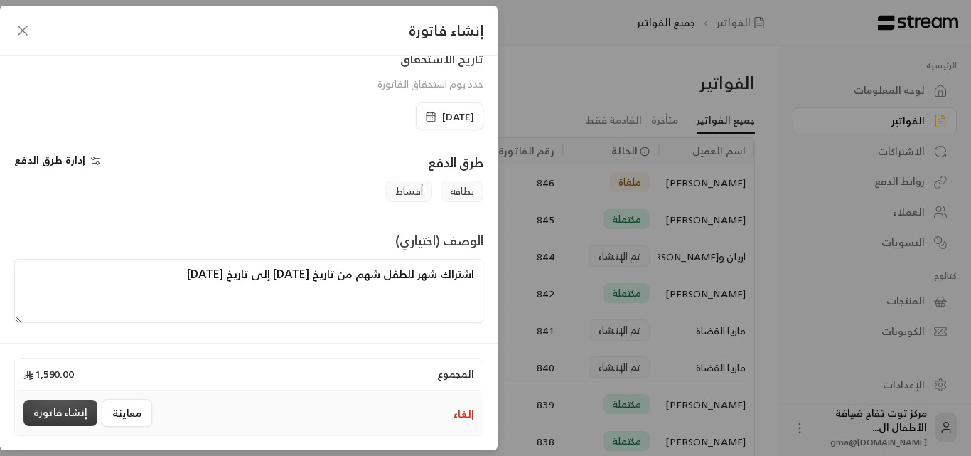
type textarea "اشتراك شهر للطفل شهم من تاريخ [DATE] إلى تاريخ [DATE]"
click at [73, 414] on button "إنشاء فاتورة" at bounding box center [60, 413] width 74 height 26
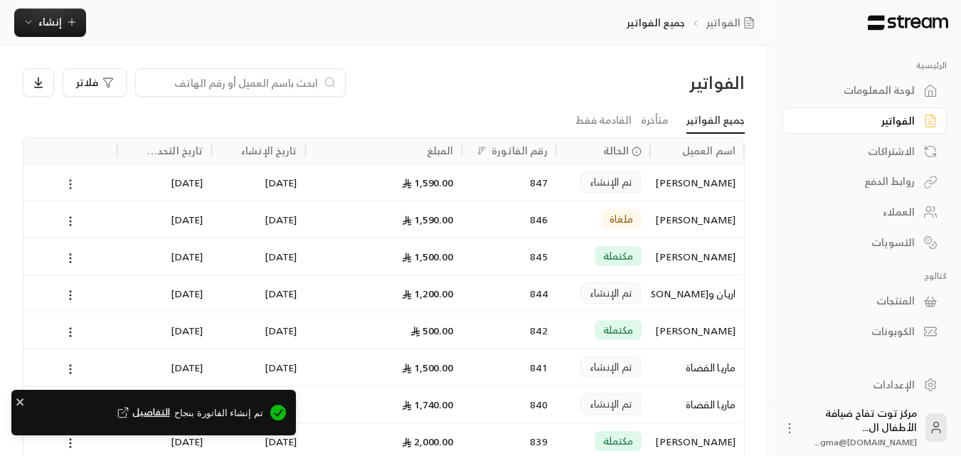
click at [70, 183] on circle at bounding box center [70, 183] width 1 height 1
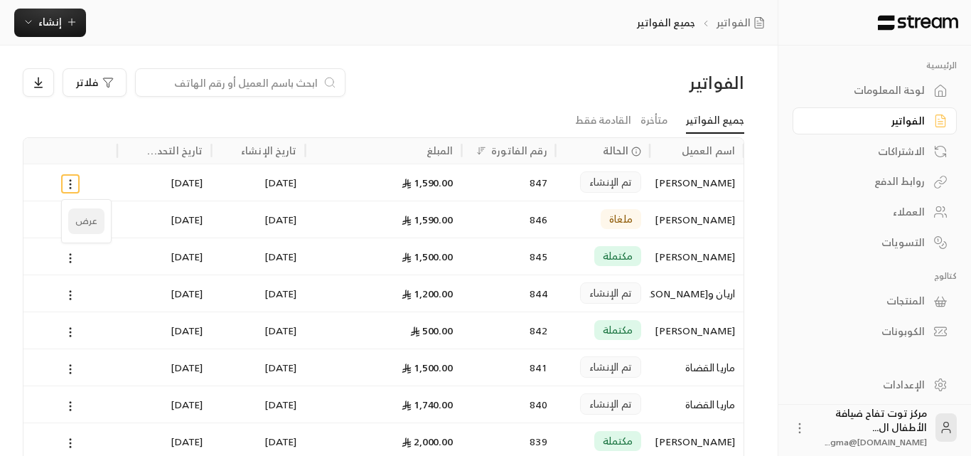
click at [93, 218] on li "عرض" at bounding box center [86, 221] width 36 height 26
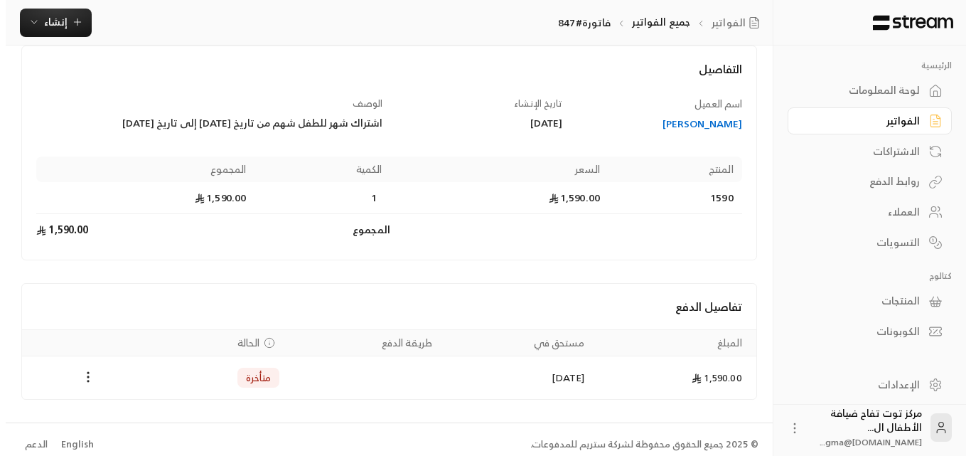
scroll to position [90, 0]
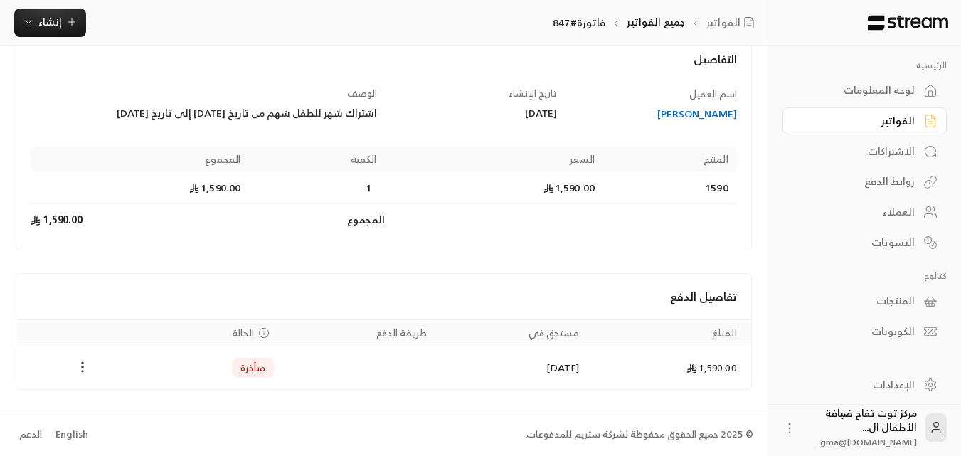
click at [78, 363] on icon "Payments" at bounding box center [82, 367] width 14 height 14
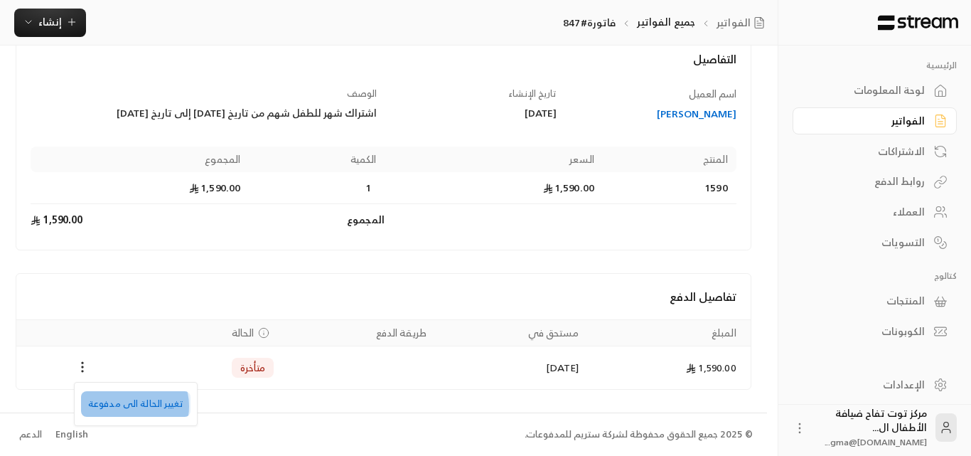
click at [128, 406] on li "تغيير الحالة الى مدفوعة" at bounding box center [136, 404] width 110 height 26
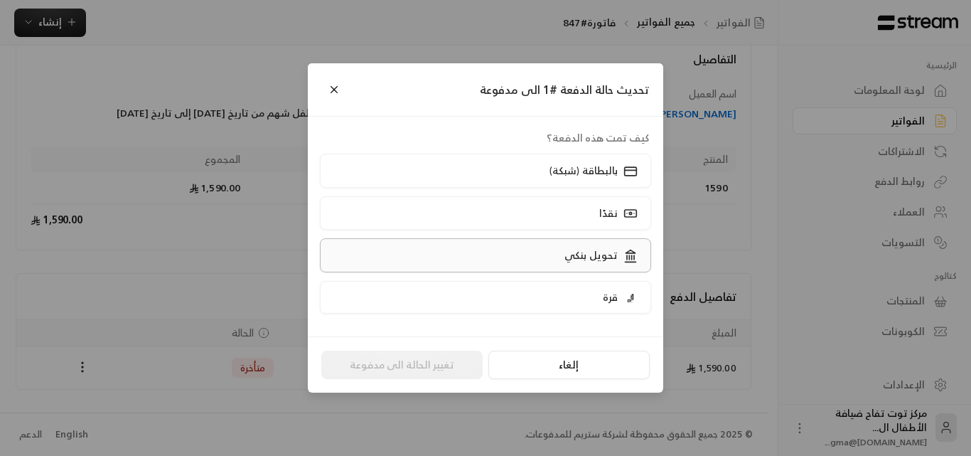
click at [558, 263] on label "تحويل بنكي" at bounding box center [486, 254] width 332 height 33
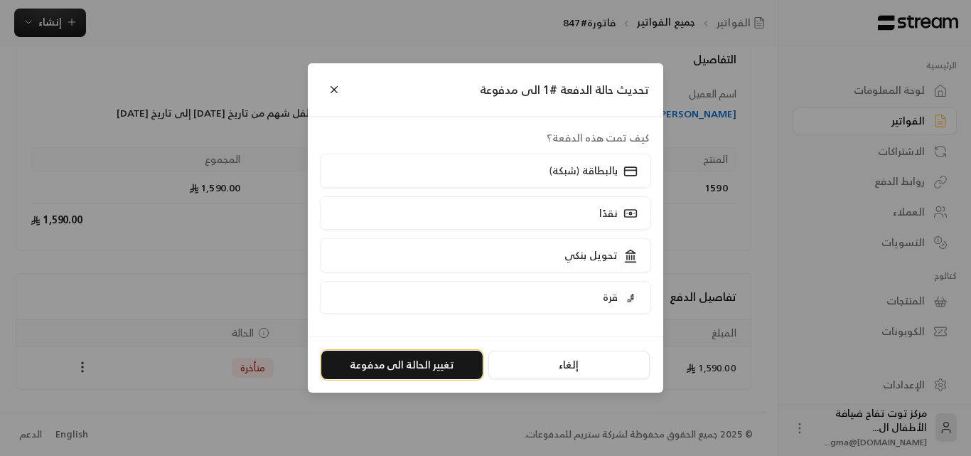
click at [418, 363] on button "تغيير الحالة الى مدفوعة" at bounding box center [401, 365] width 161 height 28
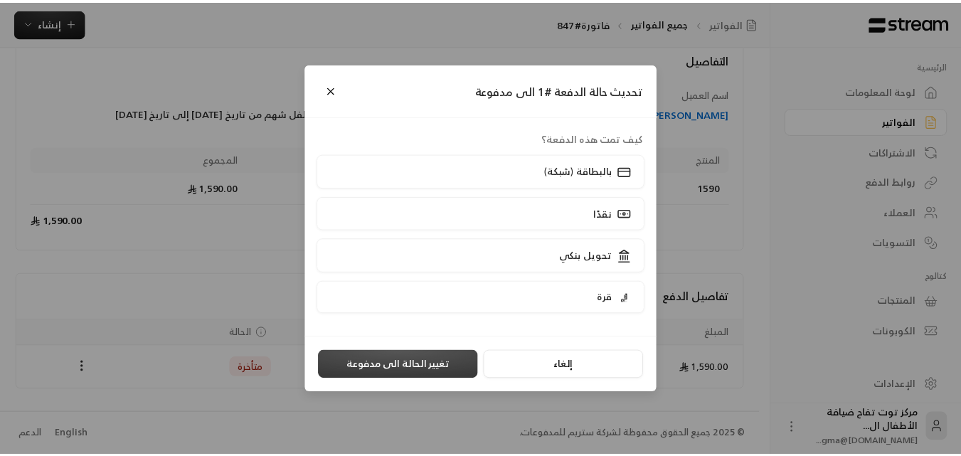
scroll to position [0, 0]
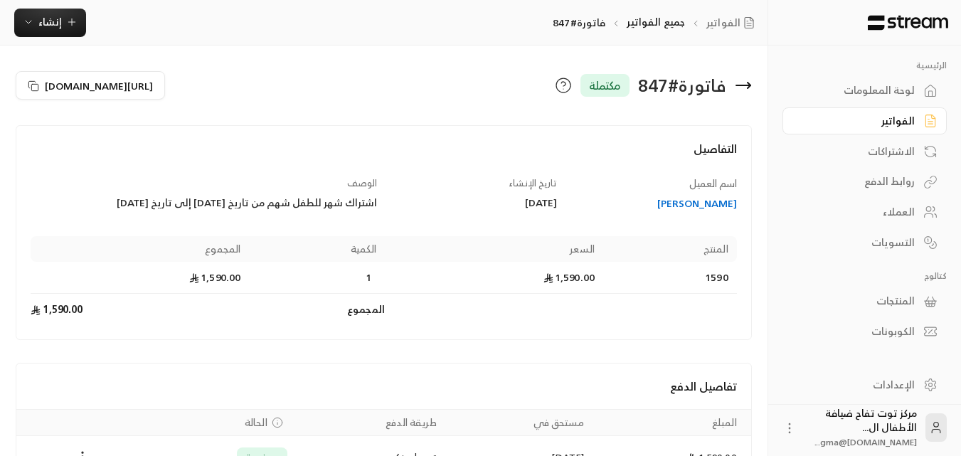
click at [915, 120] on link "الفواتير" at bounding box center [864, 121] width 164 height 28
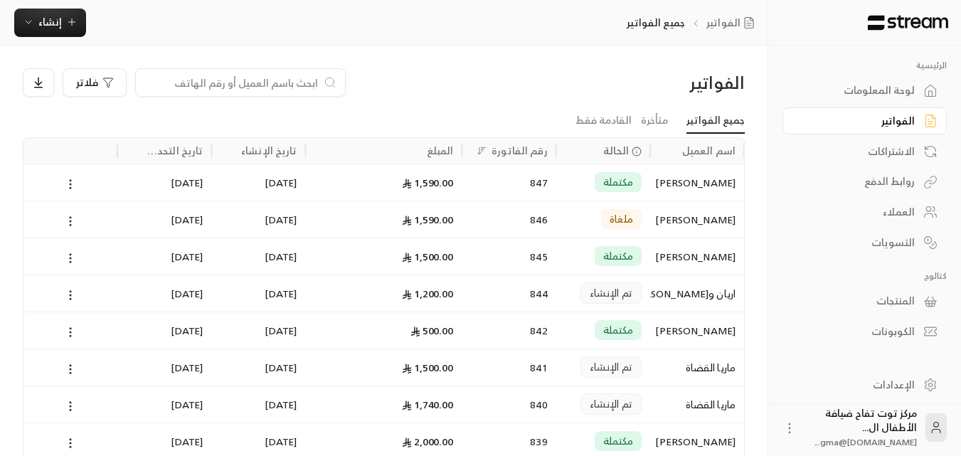
click at [278, 81] on input at bounding box center [231, 83] width 174 height 16
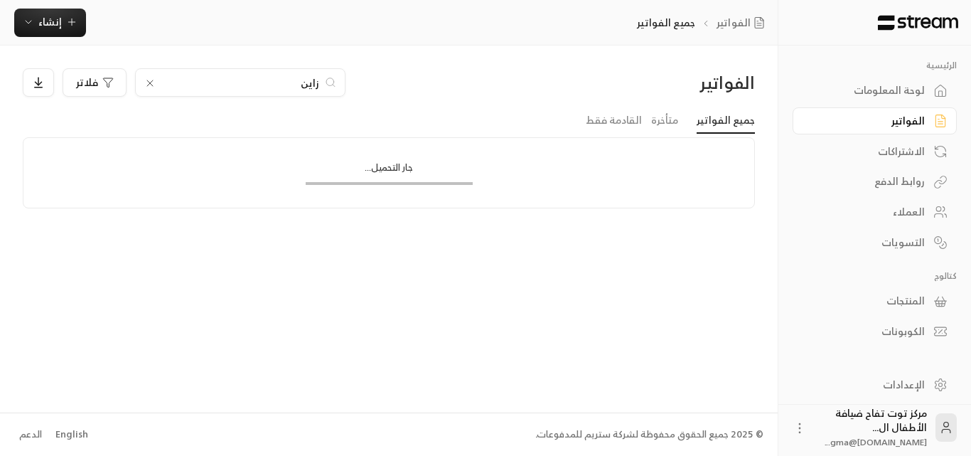
type input "زاين"
click at [147, 85] on icon at bounding box center [149, 83] width 11 height 11
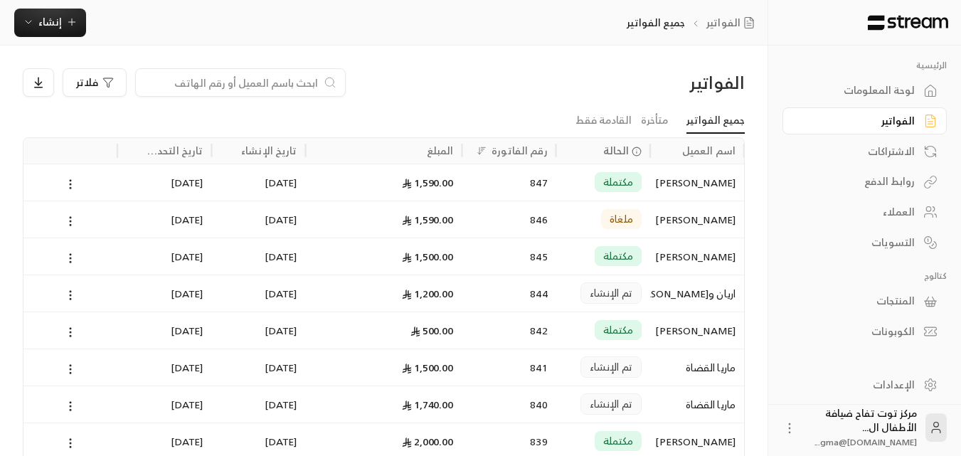
click at [147, 85] on input at bounding box center [231, 83] width 174 height 16
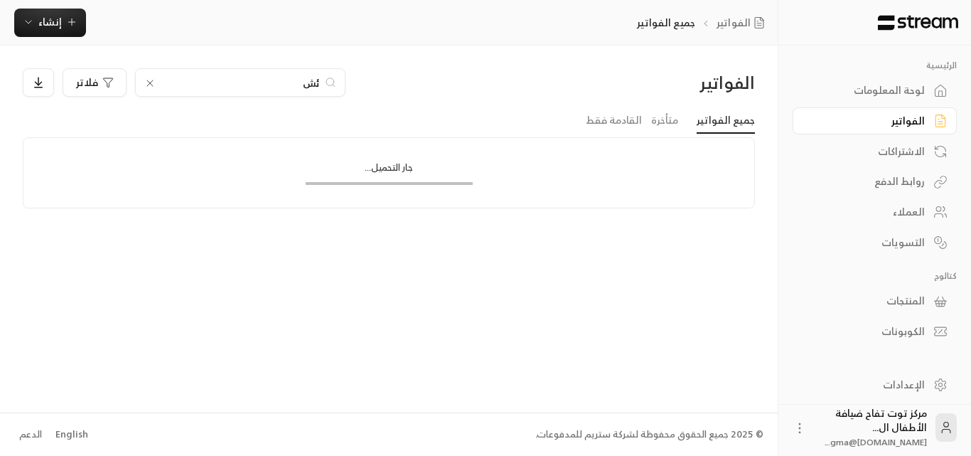
type input "ئ"
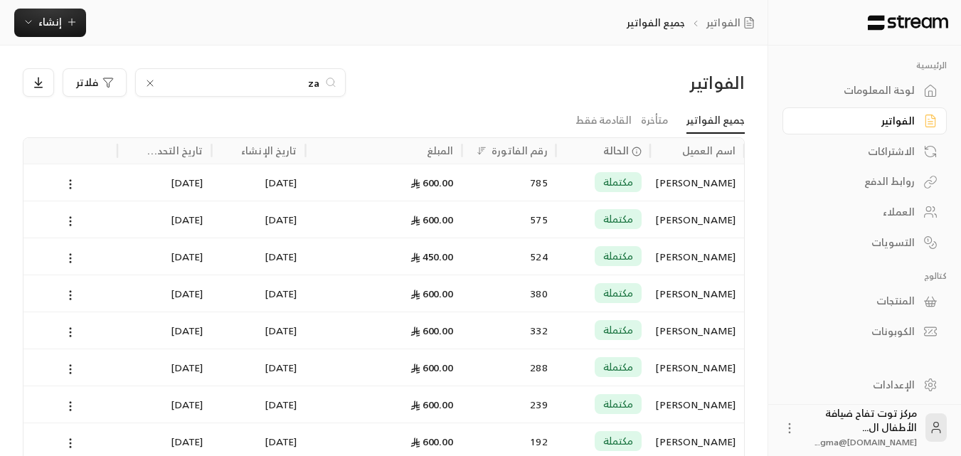
type input "z"
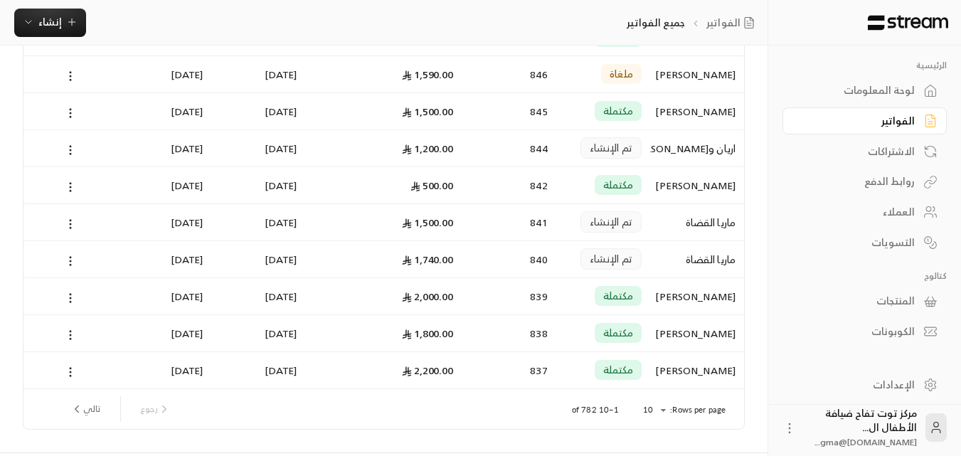
scroll to position [185, 0]
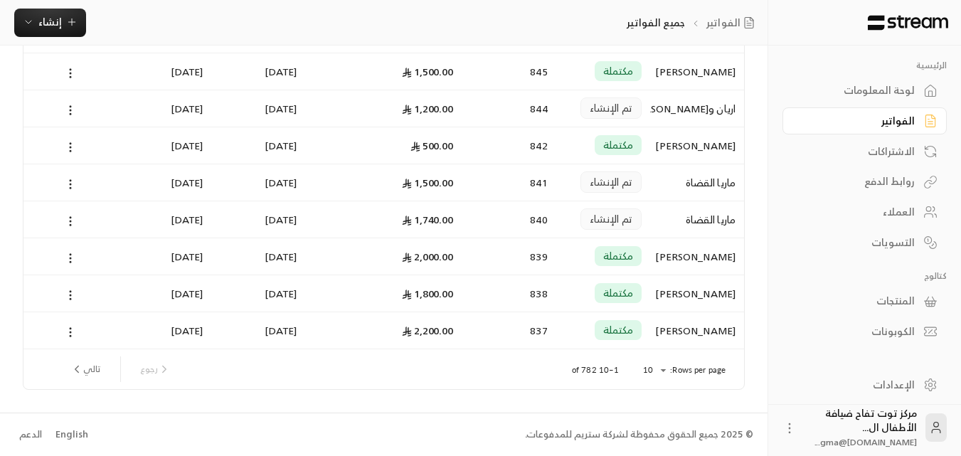
click at [92, 373] on button "تالي" at bounding box center [85, 369] width 41 height 24
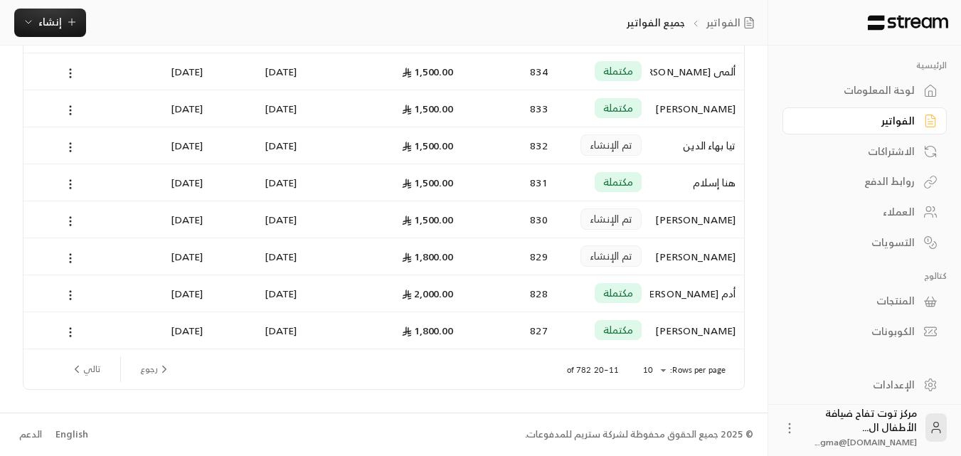
click at [89, 366] on button "تالي" at bounding box center [85, 369] width 41 height 24
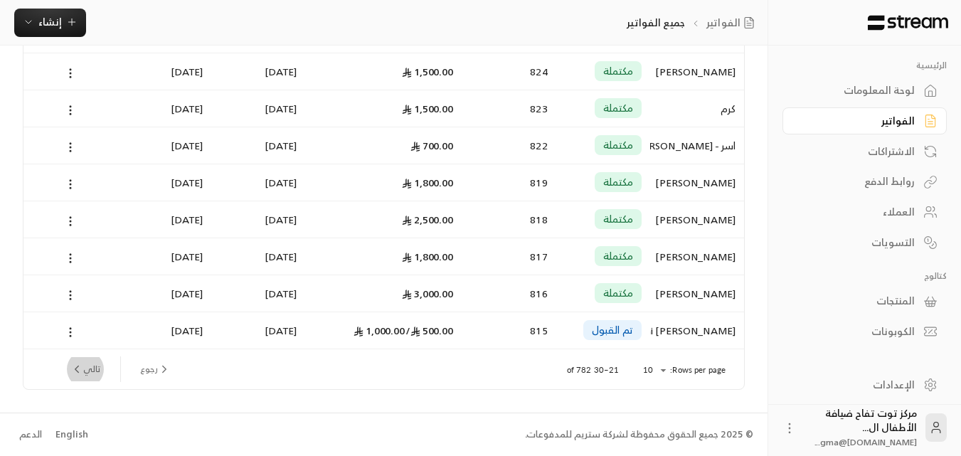
click at [101, 371] on button "تالي" at bounding box center [85, 369] width 41 height 24
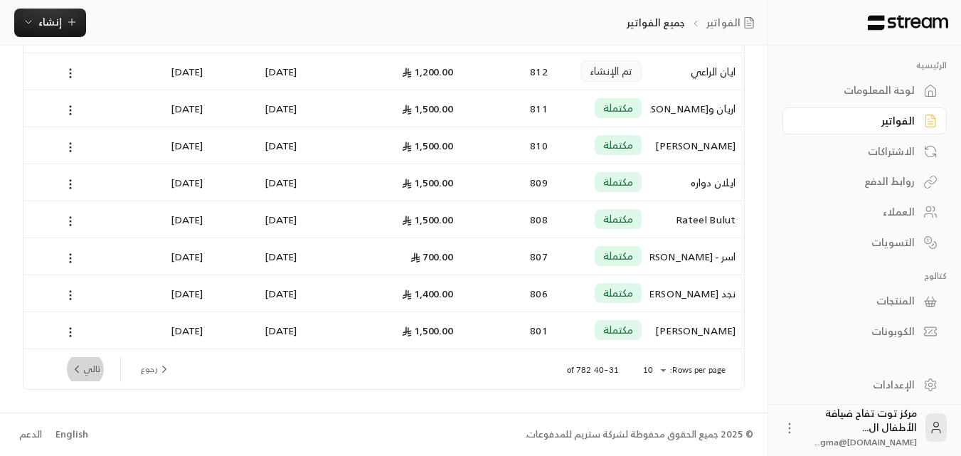
click at [95, 365] on button "تالي" at bounding box center [85, 369] width 41 height 24
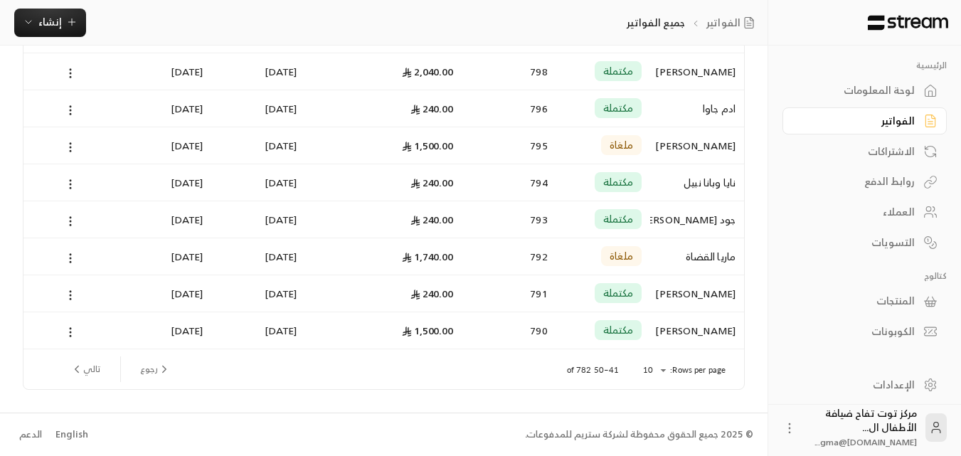
click at [94, 373] on button "تالي" at bounding box center [85, 369] width 41 height 24
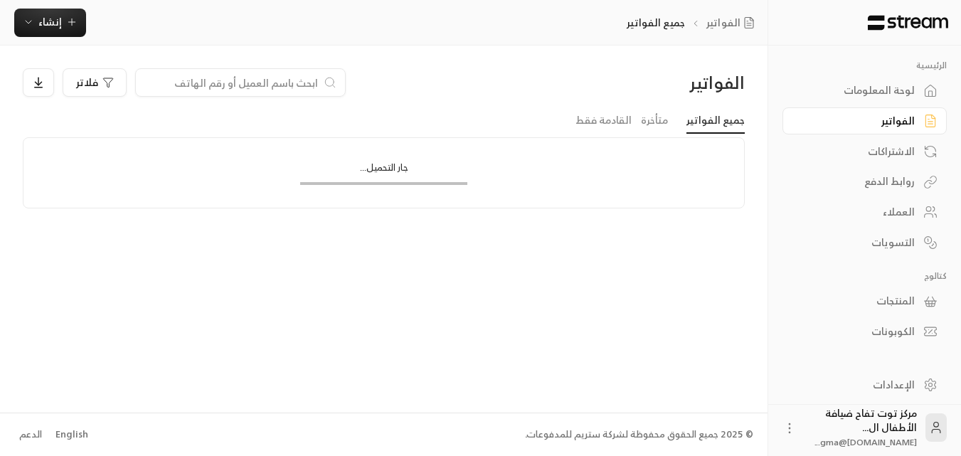
scroll to position [0, 0]
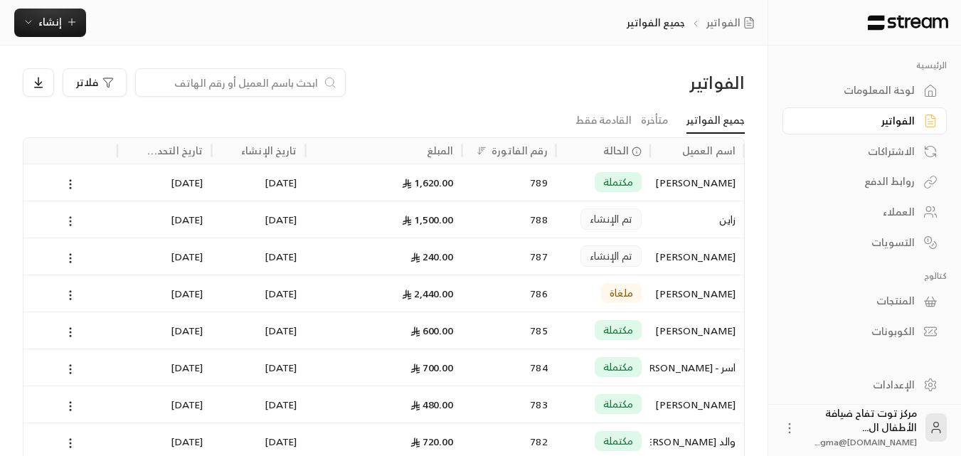
click at [70, 220] on icon at bounding box center [70, 221] width 13 height 13
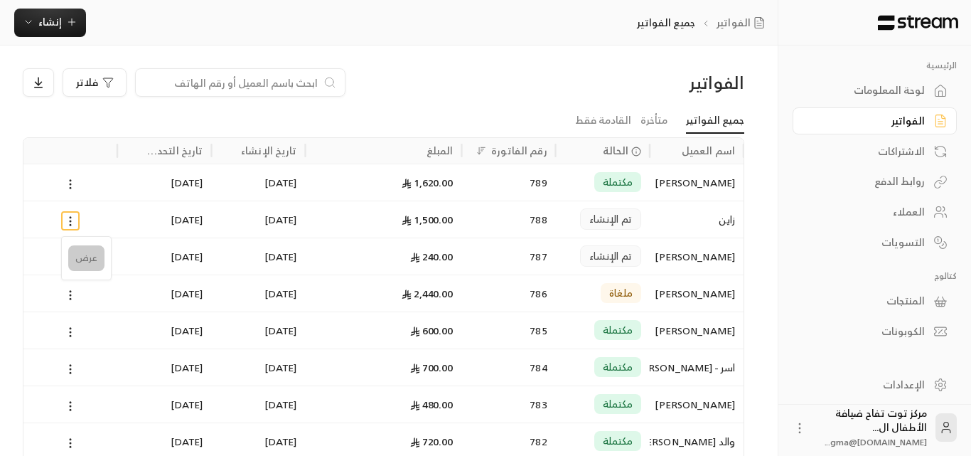
click at [92, 254] on li "عرض" at bounding box center [86, 258] width 36 height 26
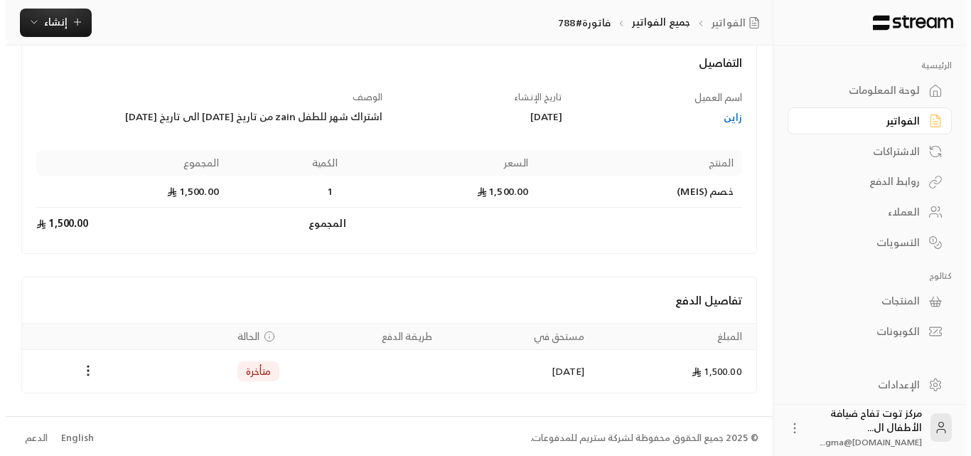
scroll to position [90, 0]
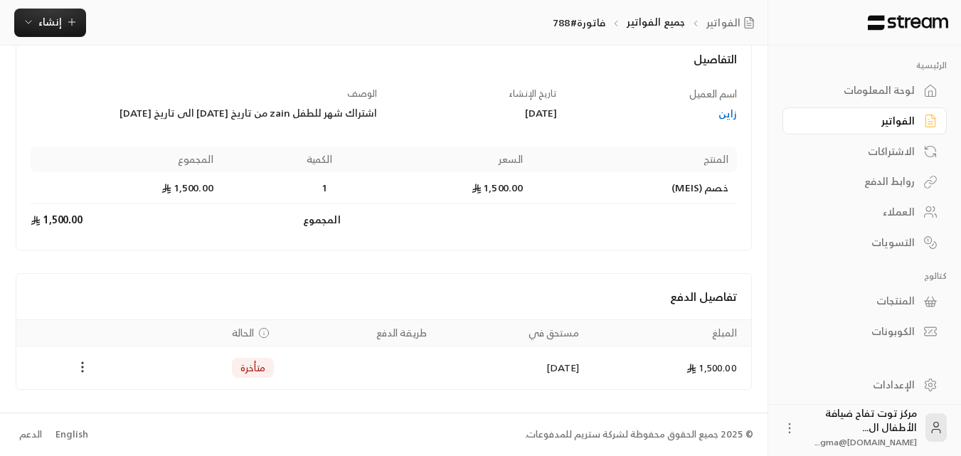
click at [83, 366] on icon "Payments" at bounding box center [82, 367] width 14 height 14
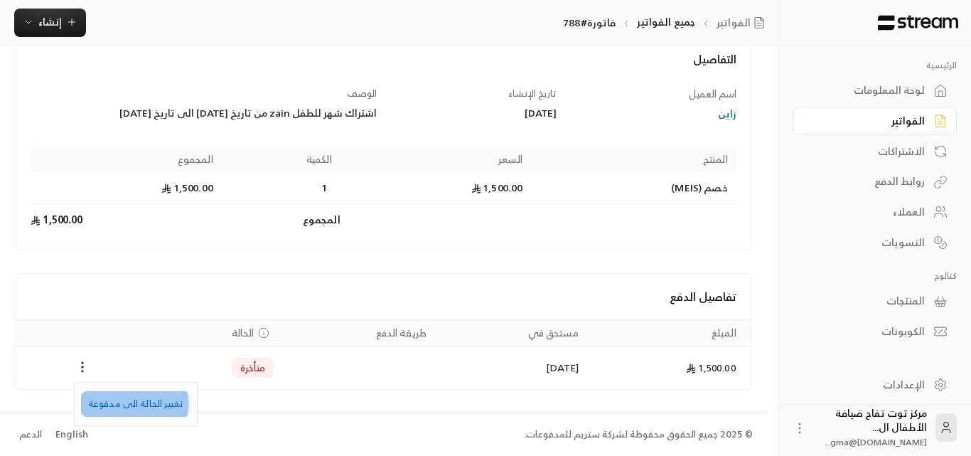
click at [132, 404] on li "تغيير الحالة الى مدفوعة" at bounding box center [136, 404] width 110 height 26
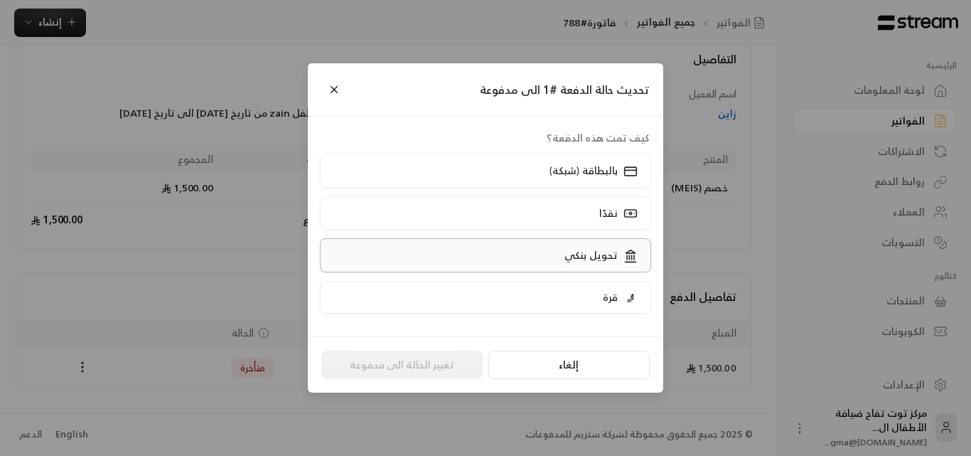
click at [545, 258] on label "تحويل بنكي" at bounding box center [486, 254] width 332 height 33
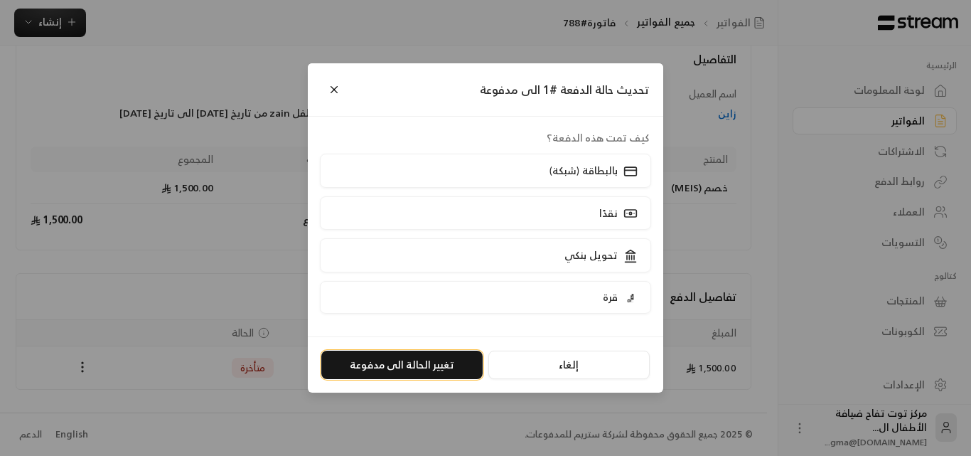
click at [446, 364] on button "تغيير الحالة الى مدفوعة" at bounding box center [401, 365] width 161 height 28
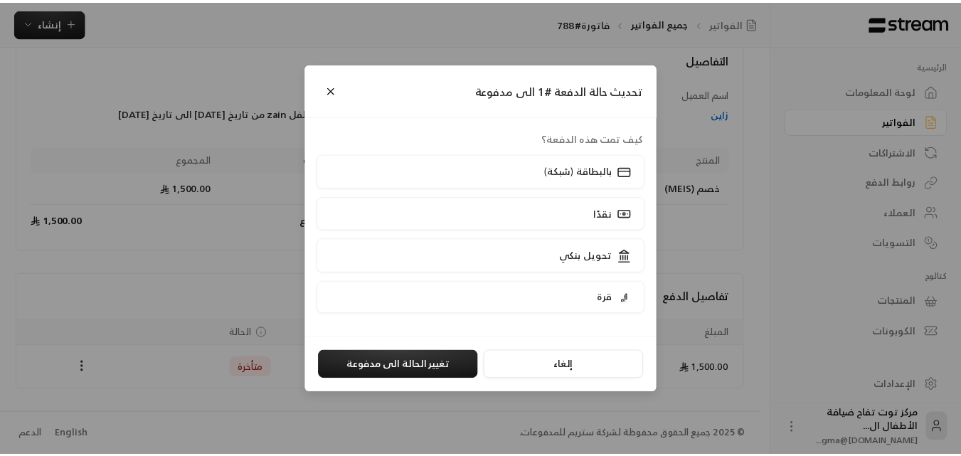
scroll to position [0, 0]
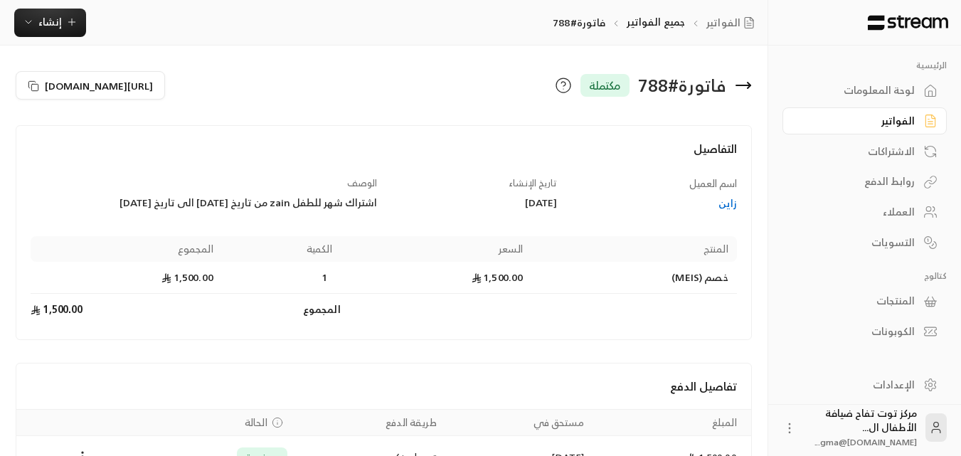
click at [904, 125] on div "الفواتير" at bounding box center [857, 121] width 114 height 14
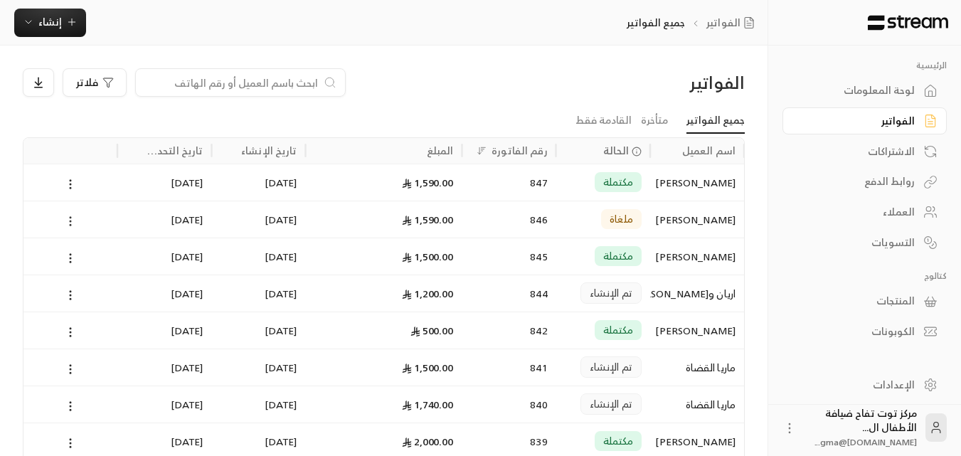
click at [74, 219] on icon at bounding box center [70, 221] width 13 height 13
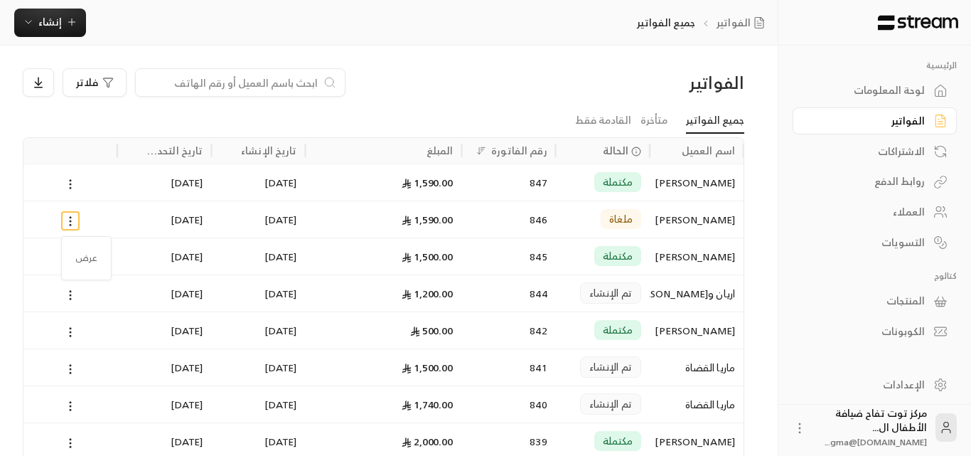
click at [395, 69] on div at bounding box center [485, 228] width 971 height 456
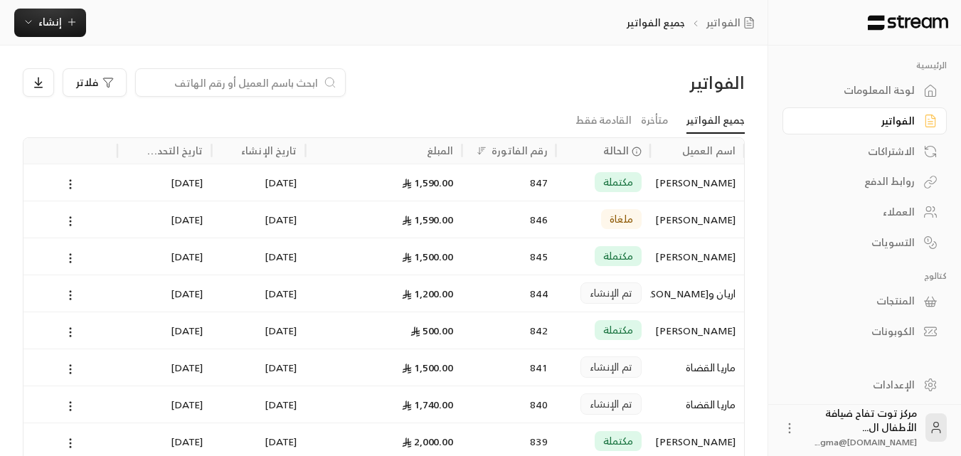
click at [260, 85] on input at bounding box center [231, 83] width 174 height 16
click at [241, 84] on input at bounding box center [231, 83] width 174 height 16
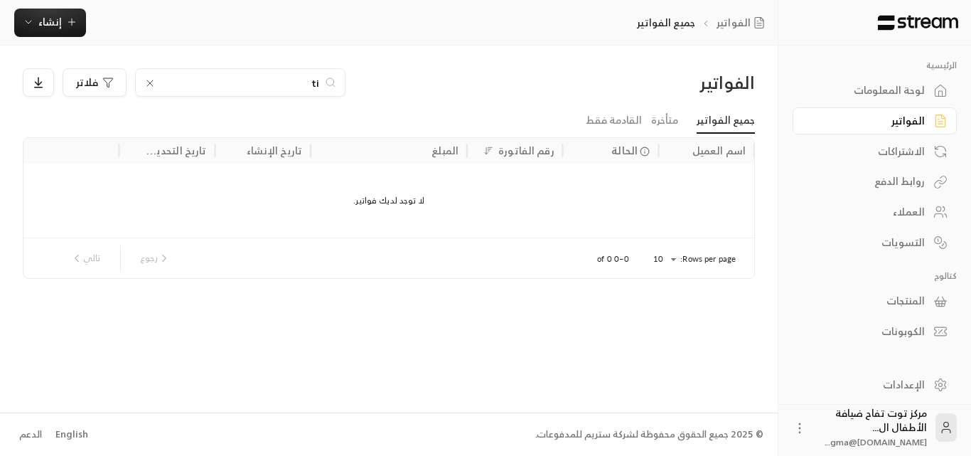
type input "t"
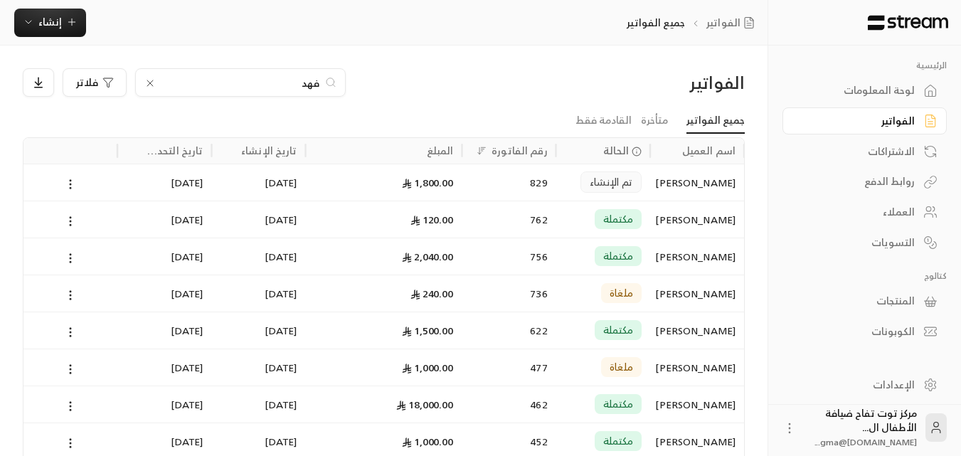
type input "فهد"
click at [677, 192] on div "[PERSON_NAME]" at bounding box center [697, 182] width 77 height 36
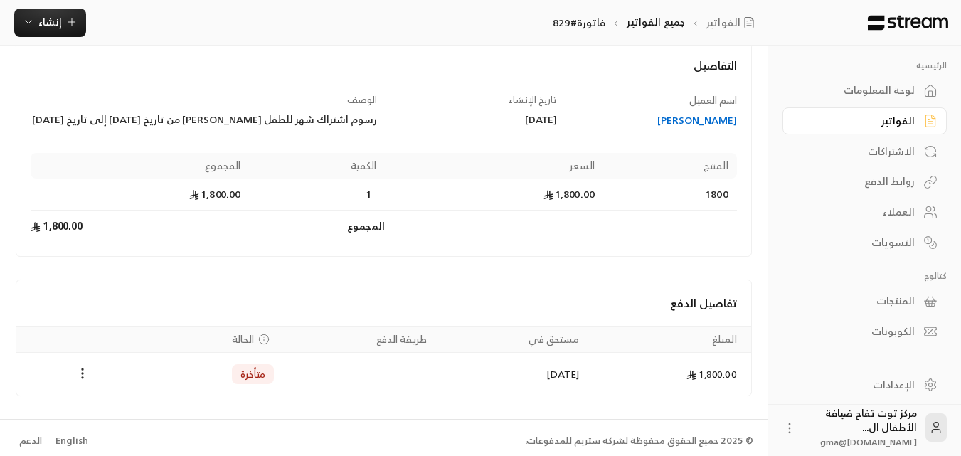
scroll to position [90, 0]
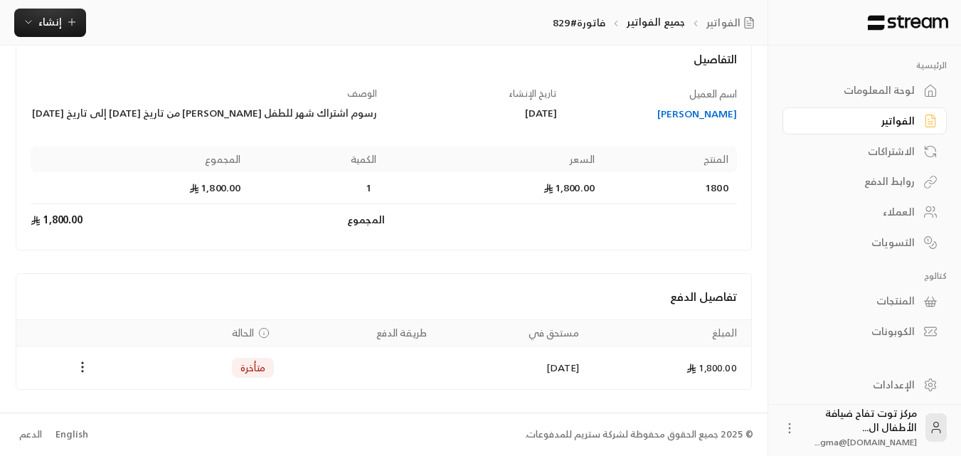
click at [703, 121] on div "[PERSON_NAME]" at bounding box center [653, 114] width 166 height 14
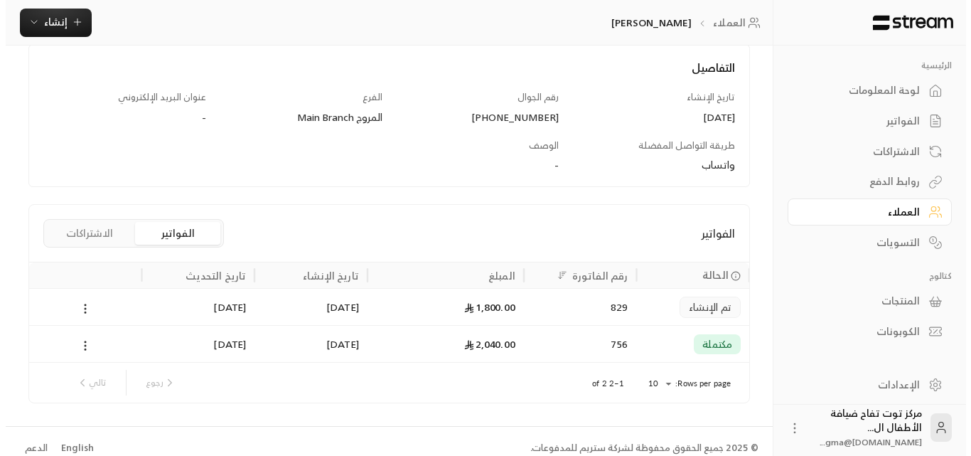
scroll to position [184, 0]
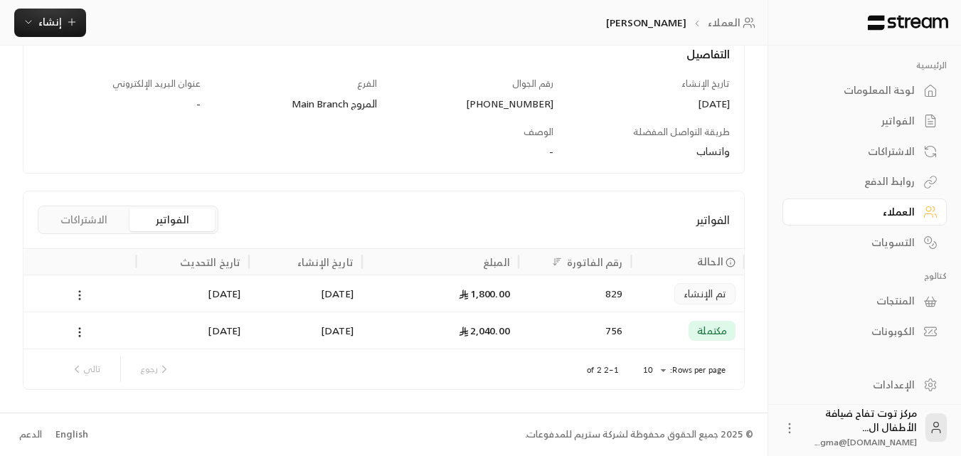
click at [80, 297] on icon at bounding box center [79, 295] width 13 height 13
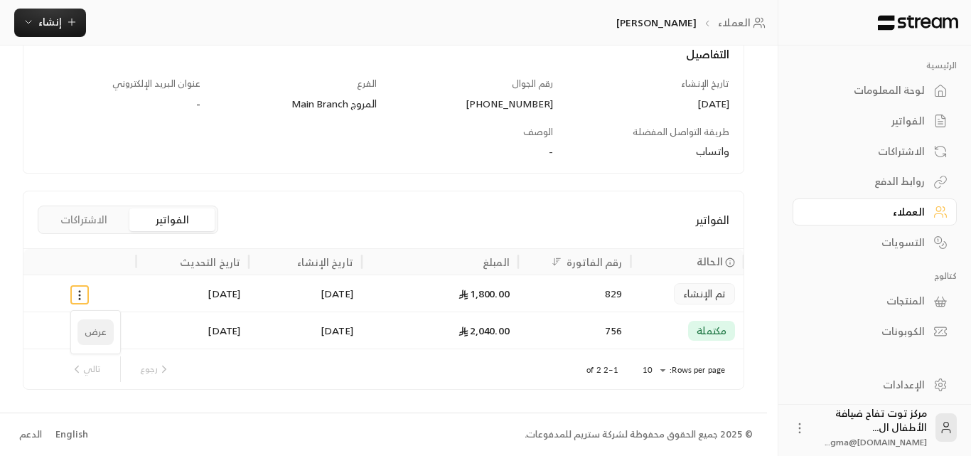
click at [88, 334] on li "عرض" at bounding box center [96, 332] width 36 height 26
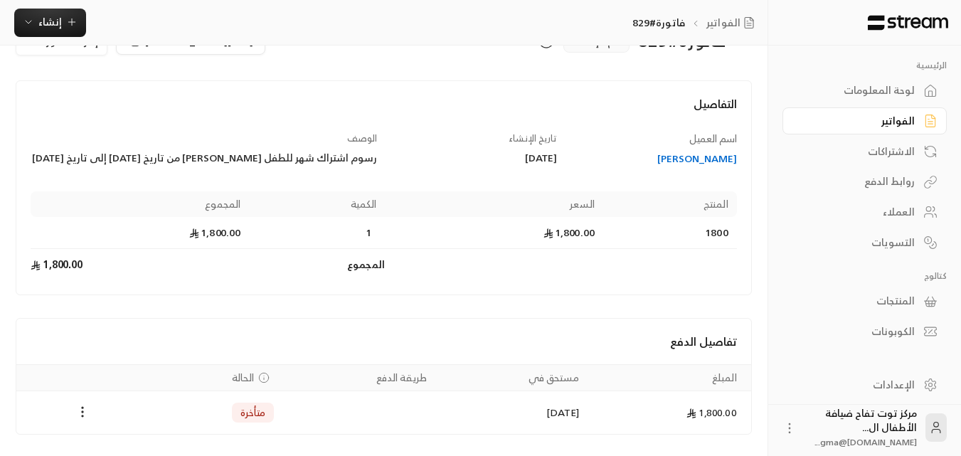
scroll to position [90, 0]
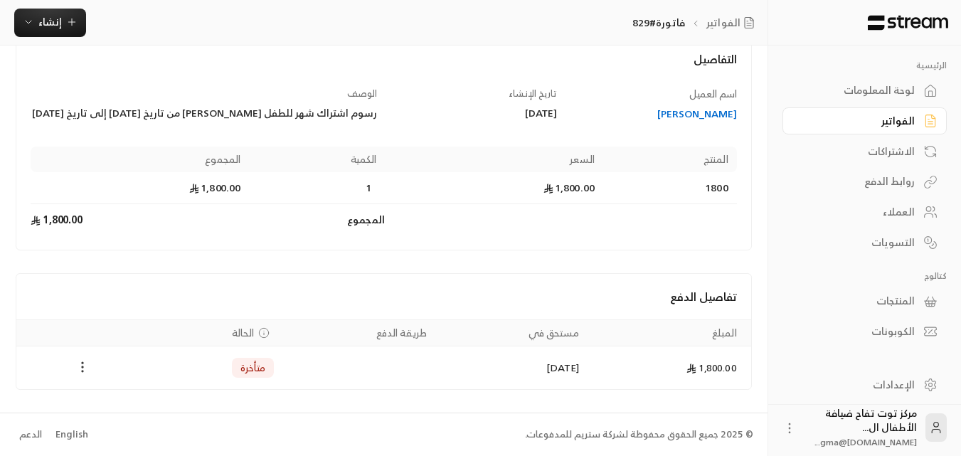
click at [86, 366] on icon "Payments" at bounding box center [82, 367] width 14 height 14
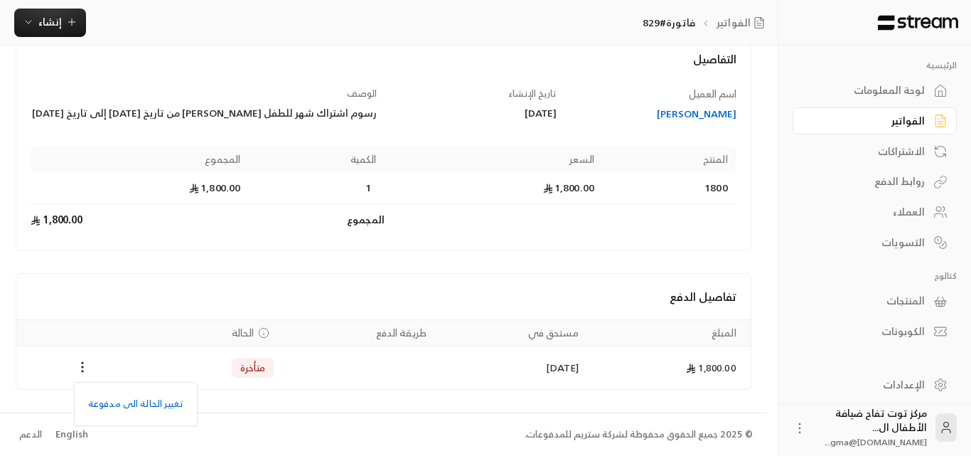
click at [262, 236] on div at bounding box center [485, 228] width 971 height 456
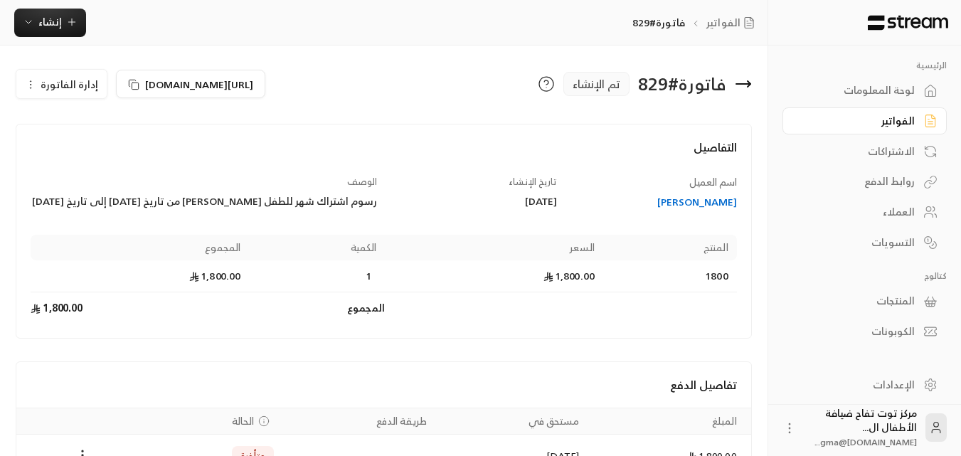
scroll to position [0, 0]
click at [35, 88] on icon "button" at bounding box center [30, 85] width 11 height 11
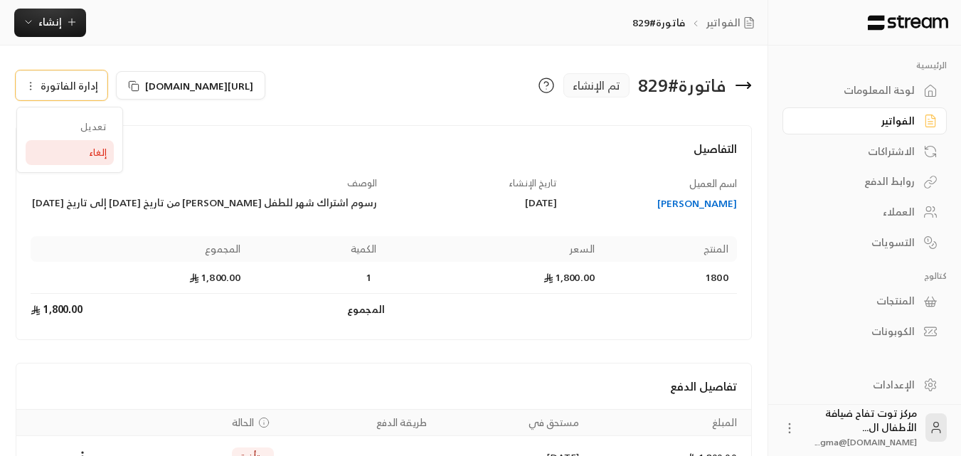
click at [94, 154] on span "إلغاء" at bounding box center [98, 151] width 18 height 11
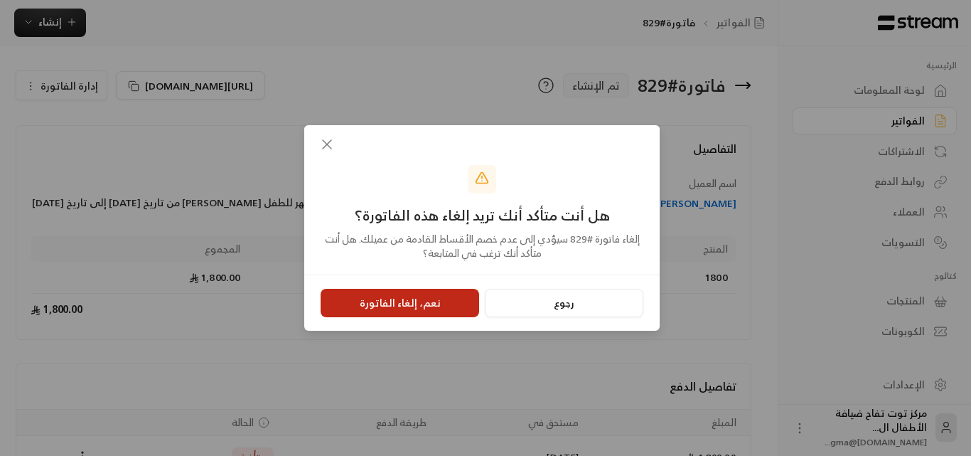
click at [420, 300] on button "نعم، إلغاء الفاتورة" at bounding box center [400, 303] width 159 height 28
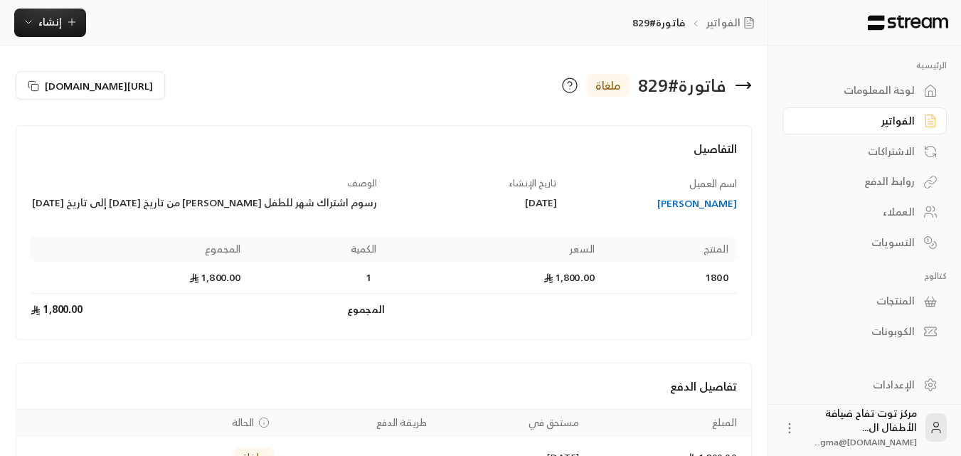
click at [740, 85] on icon at bounding box center [743, 85] width 14 height 0
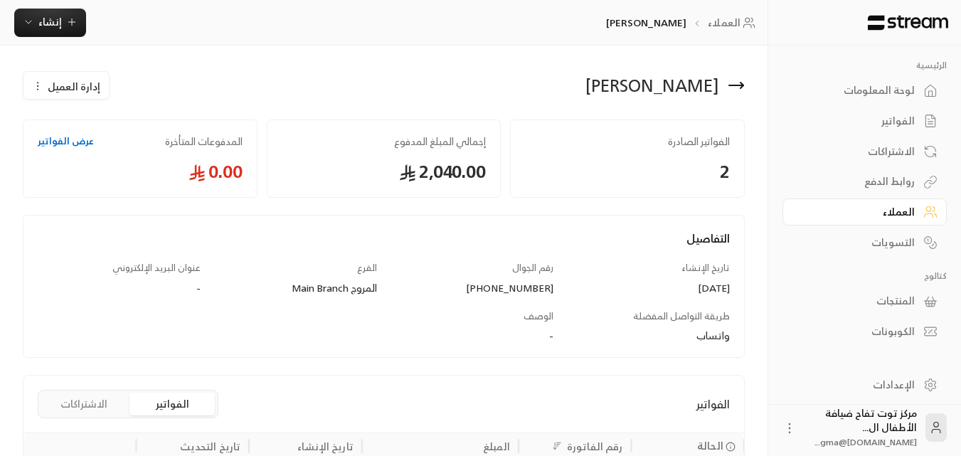
click at [893, 124] on div "الفواتير" at bounding box center [857, 121] width 114 height 14
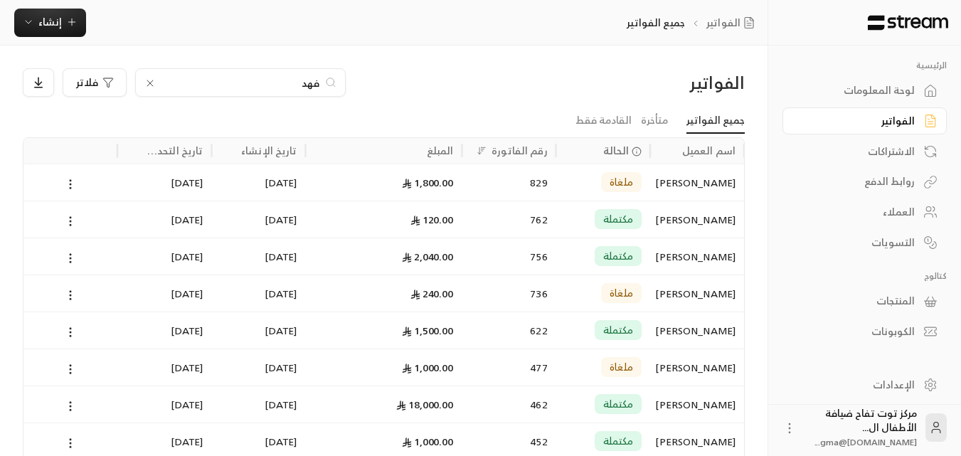
click at [153, 89] on div at bounding box center [149, 82] width 11 height 14
